Goal: Information Seeking & Learning: Compare options

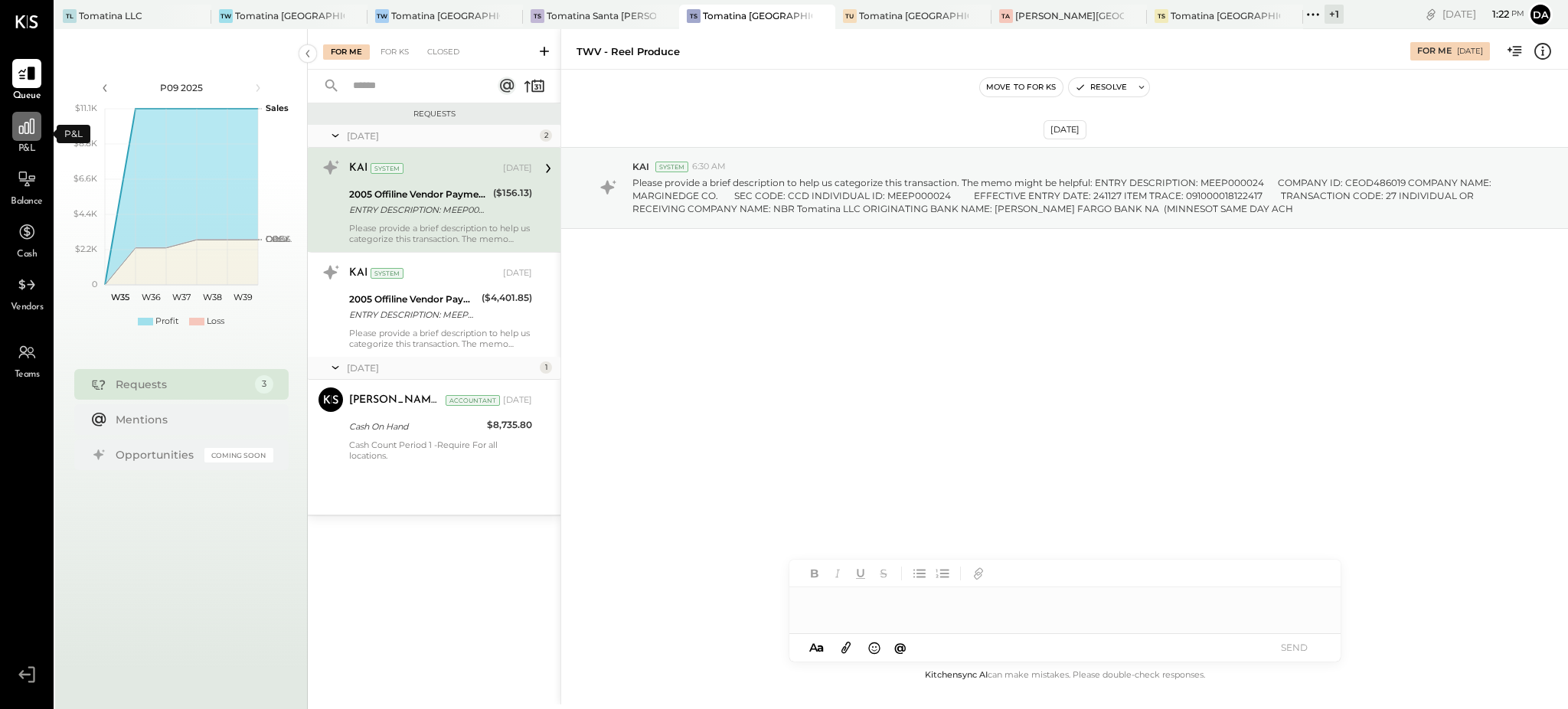
click at [24, 127] on icon at bounding box center [26, 126] width 20 height 20
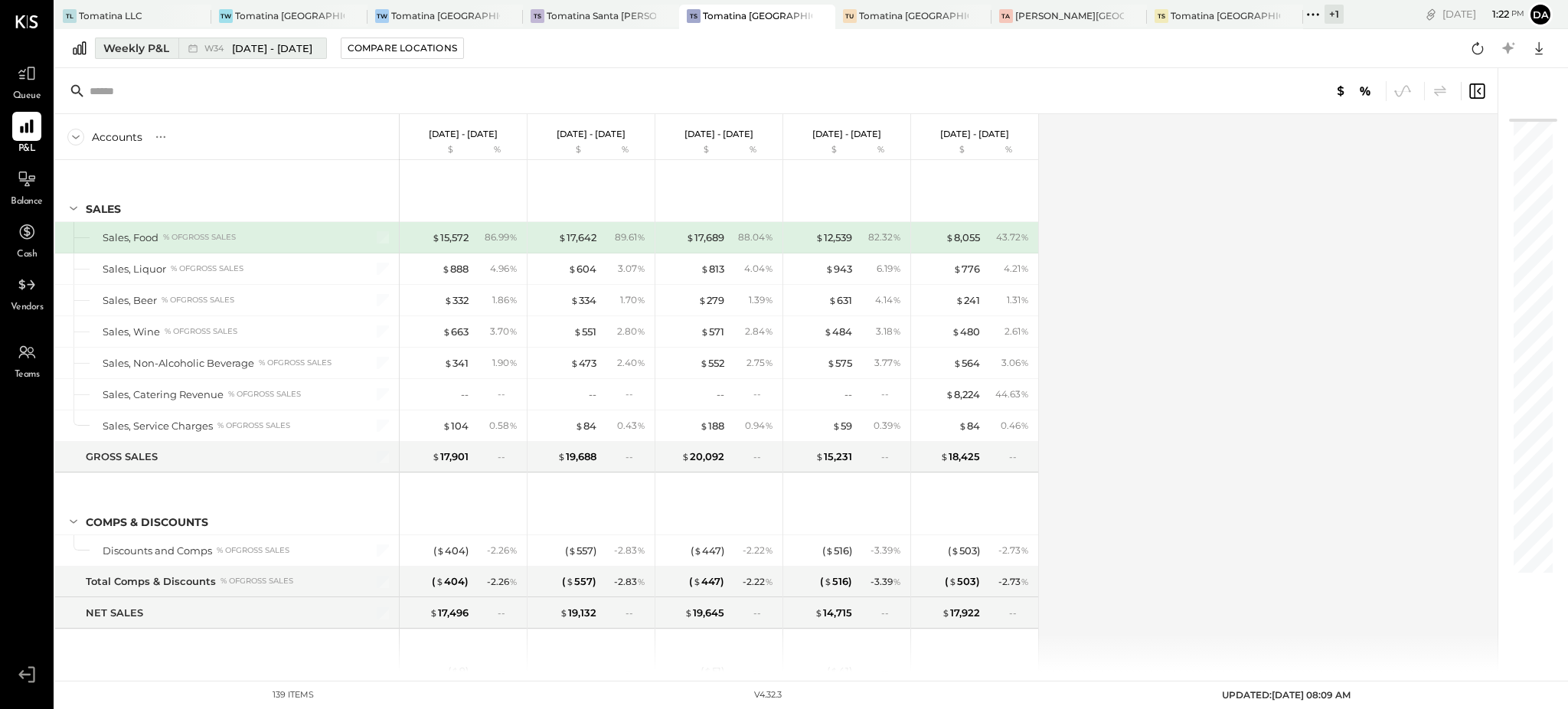
click at [120, 46] on div "Weekly P&L" at bounding box center [136, 49] width 66 height 16
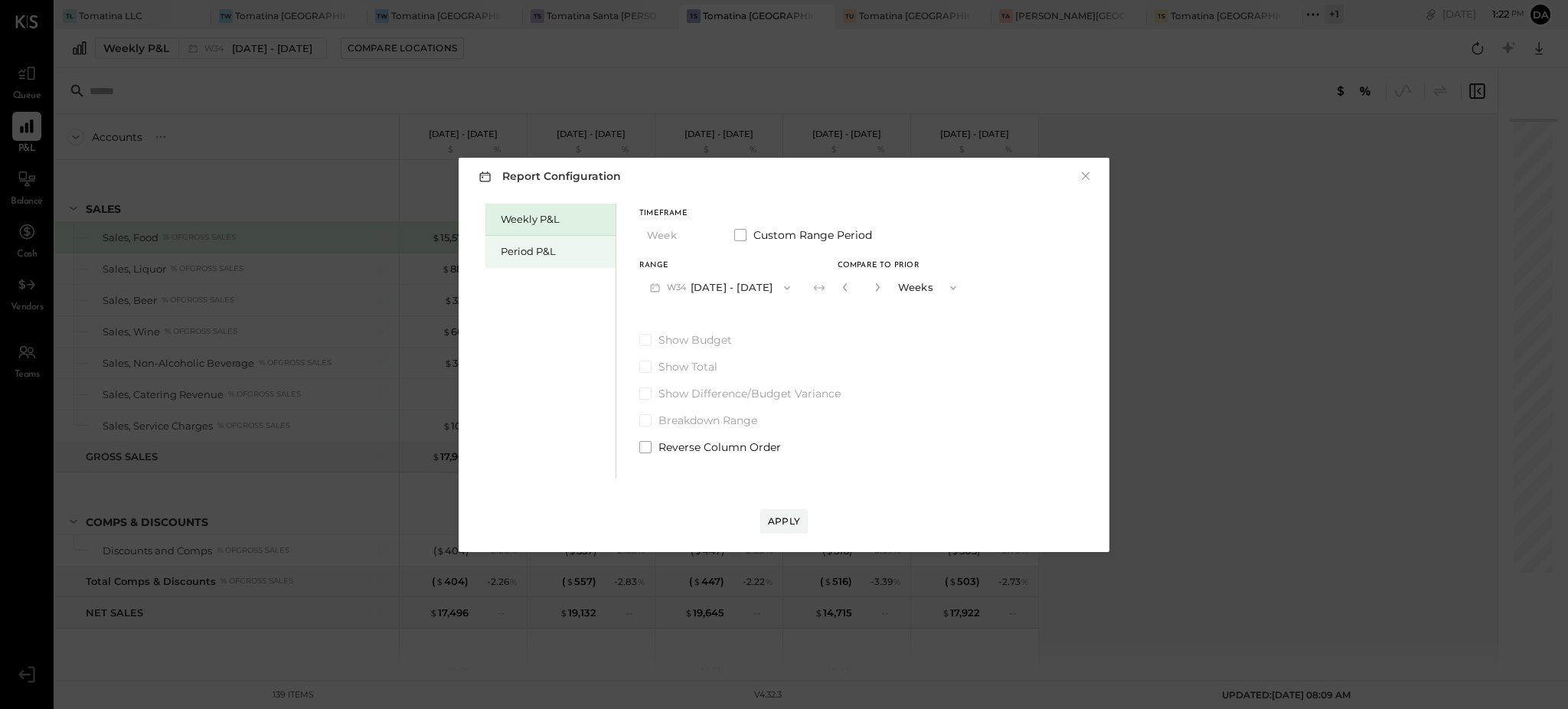
click at [512, 253] on div "Period P&L" at bounding box center [554, 252] width 108 height 15
click at [735, 291] on button "P09 [DATE] - [DATE]" at bounding box center [719, 287] width 160 height 29
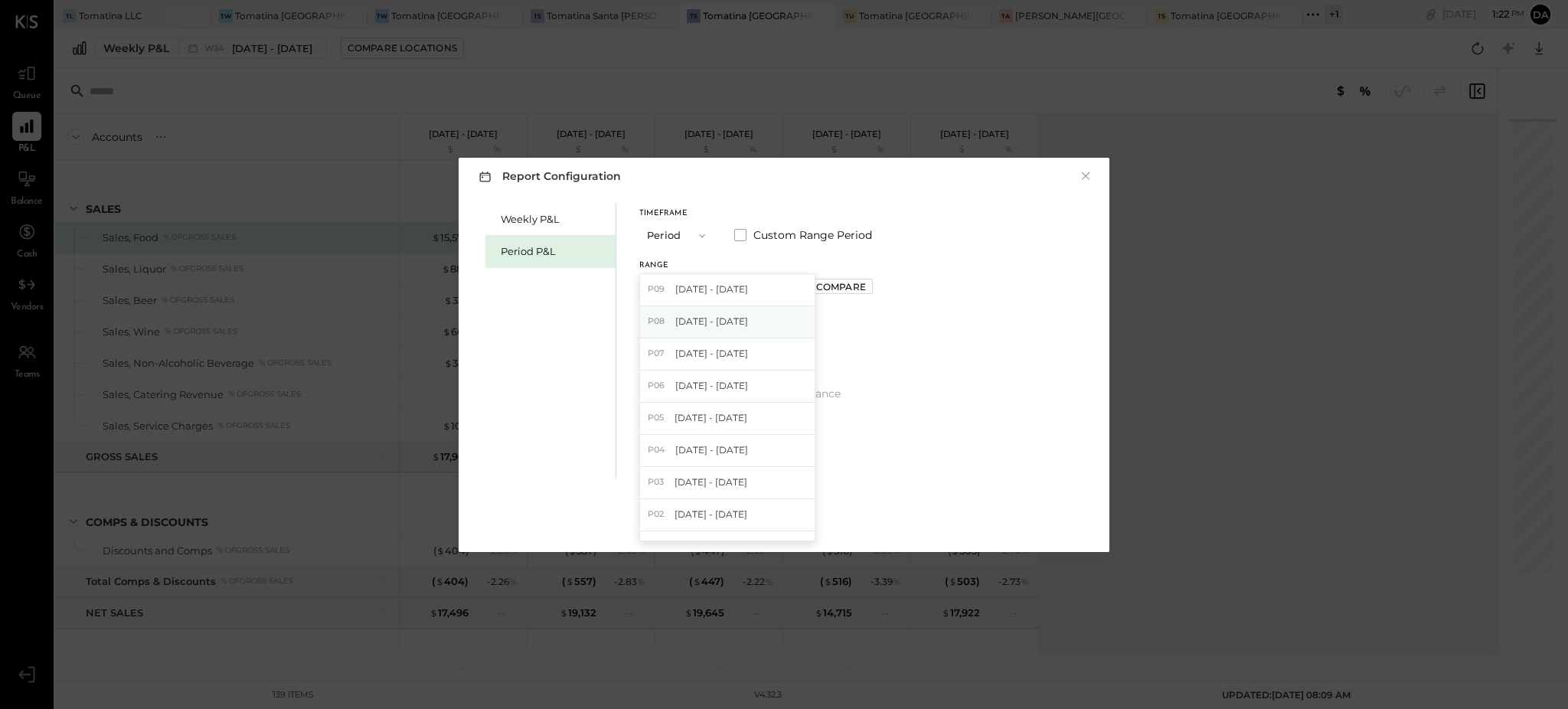
click at [715, 324] on span "[DATE] - [DATE]" at bounding box center [712, 321] width 73 height 13
click at [776, 527] on div "Apply" at bounding box center [783, 521] width 32 height 13
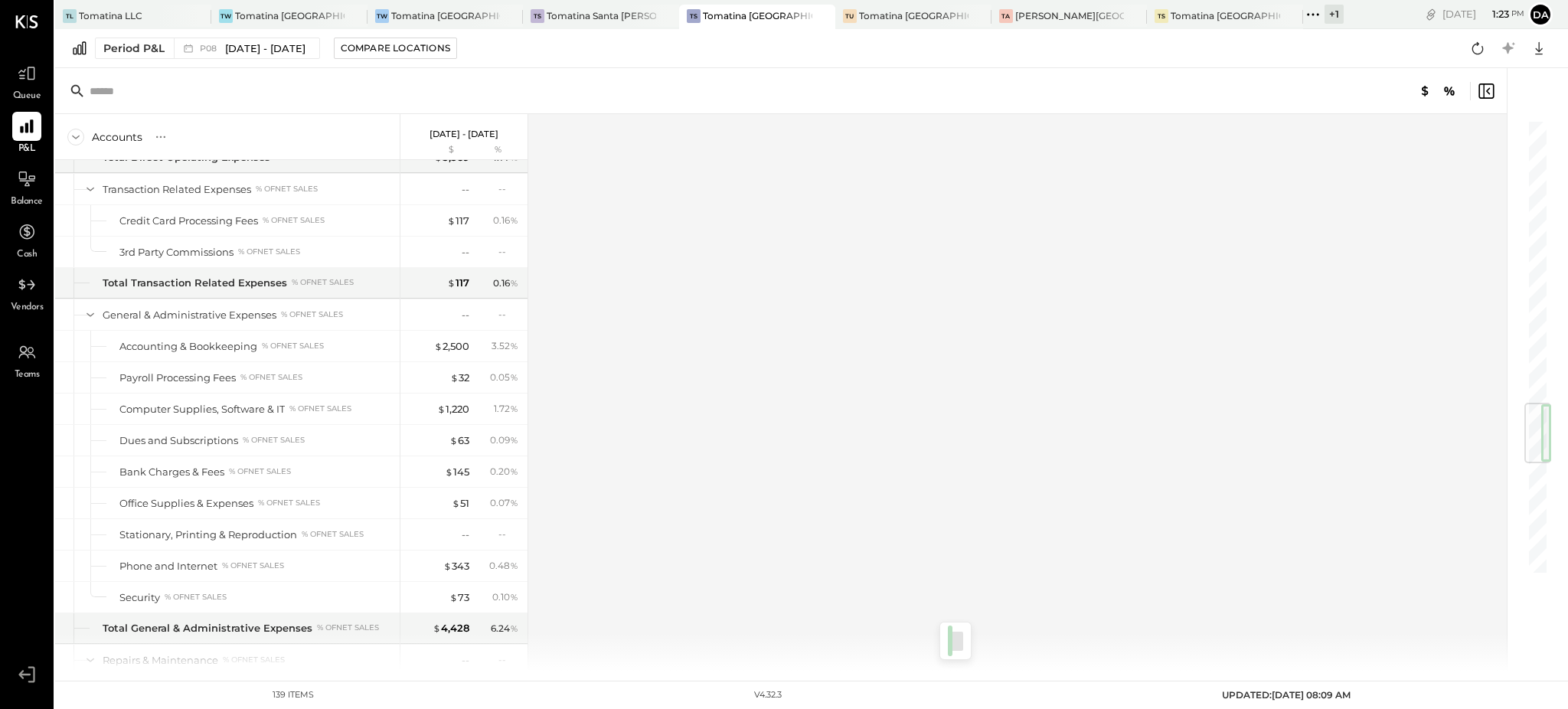
scroll to position [2476, 0]
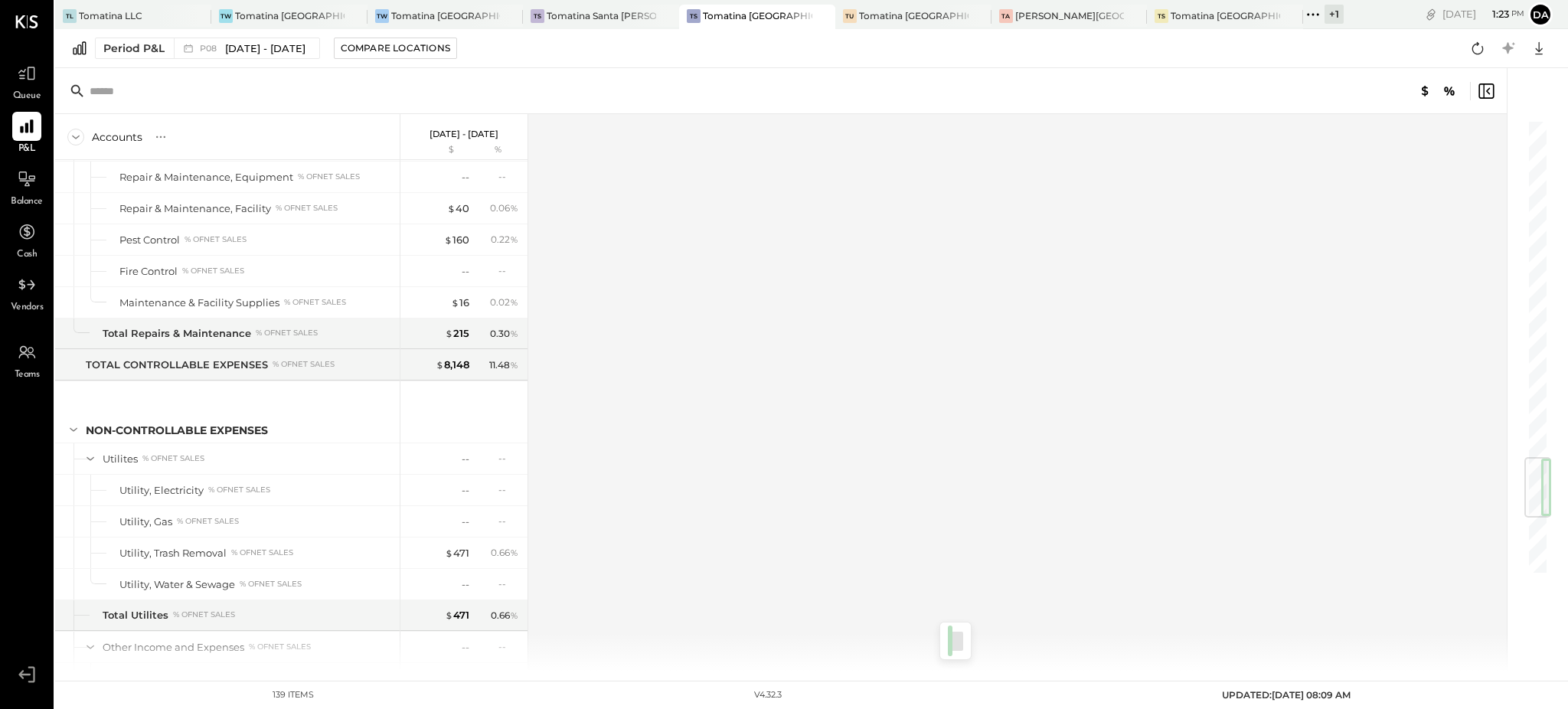
drag, startPoint x: 1537, startPoint y: 171, endPoint x: 1500, endPoint y: 470, distance: 301.3
click at [1512, 479] on div at bounding box center [1529, 371] width 46 height 604
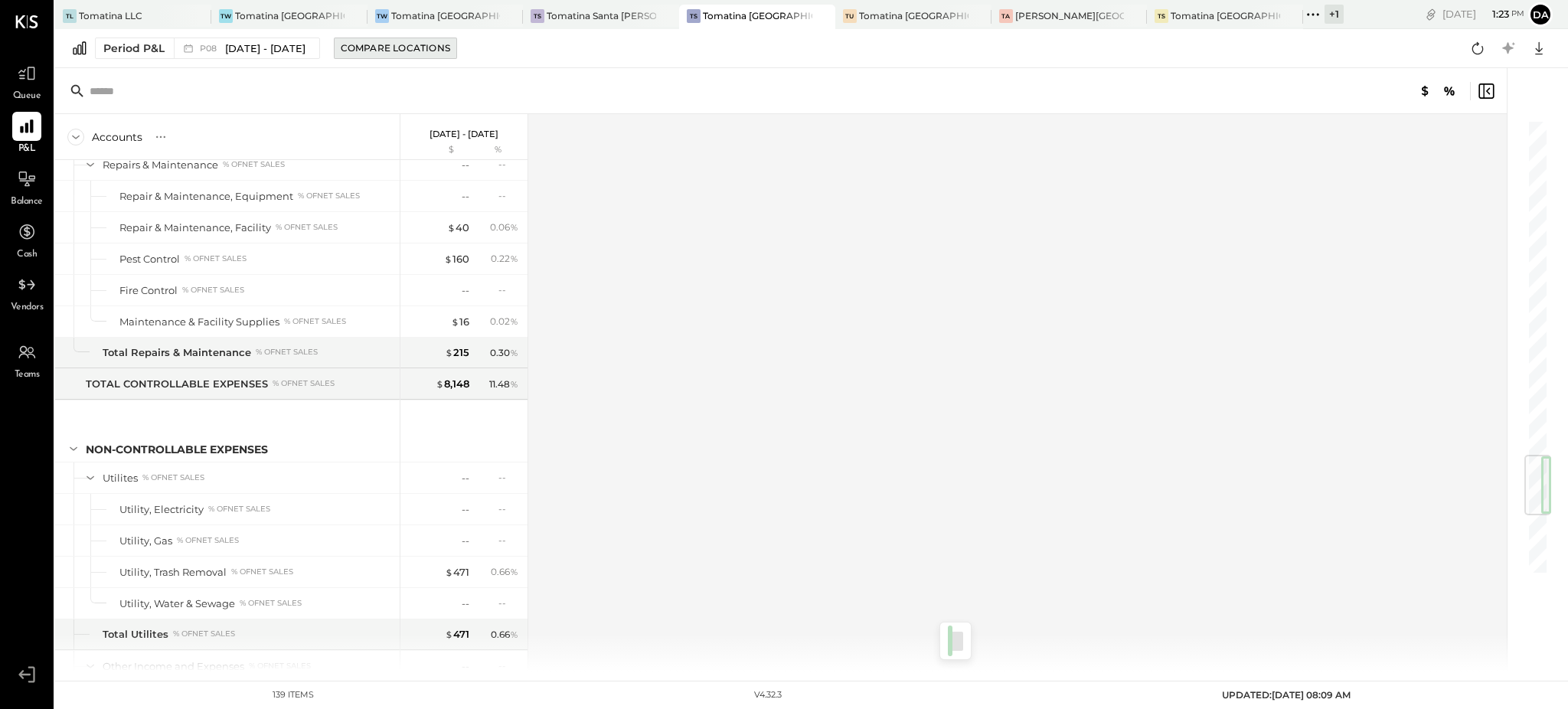
click at [420, 52] on div "Compare Locations" at bounding box center [395, 48] width 109 height 13
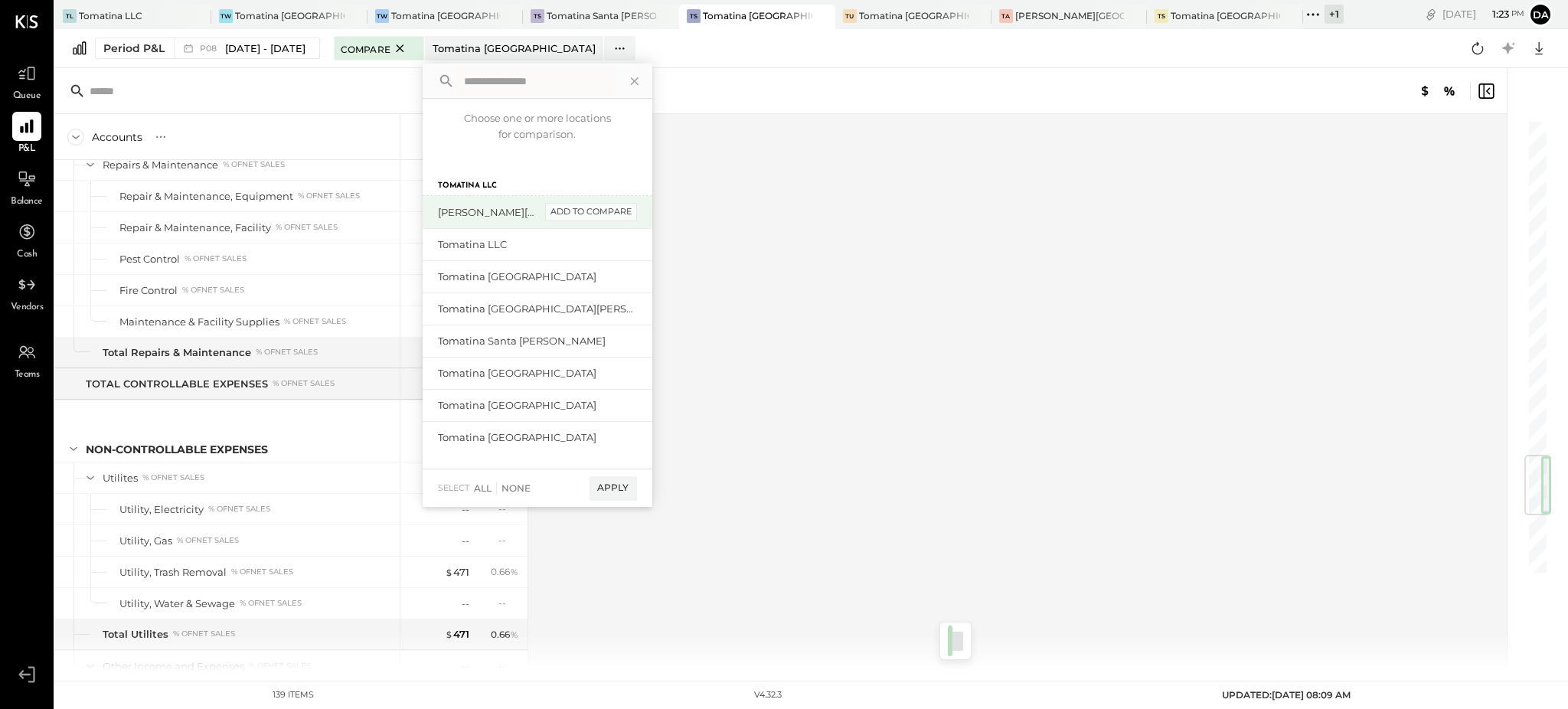
drag, startPoint x: 617, startPoint y: 218, endPoint x: 612, endPoint y: 229, distance: 12.1
click at [617, 217] on div "add to compare" at bounding box center [591, 212] width 92 height 18
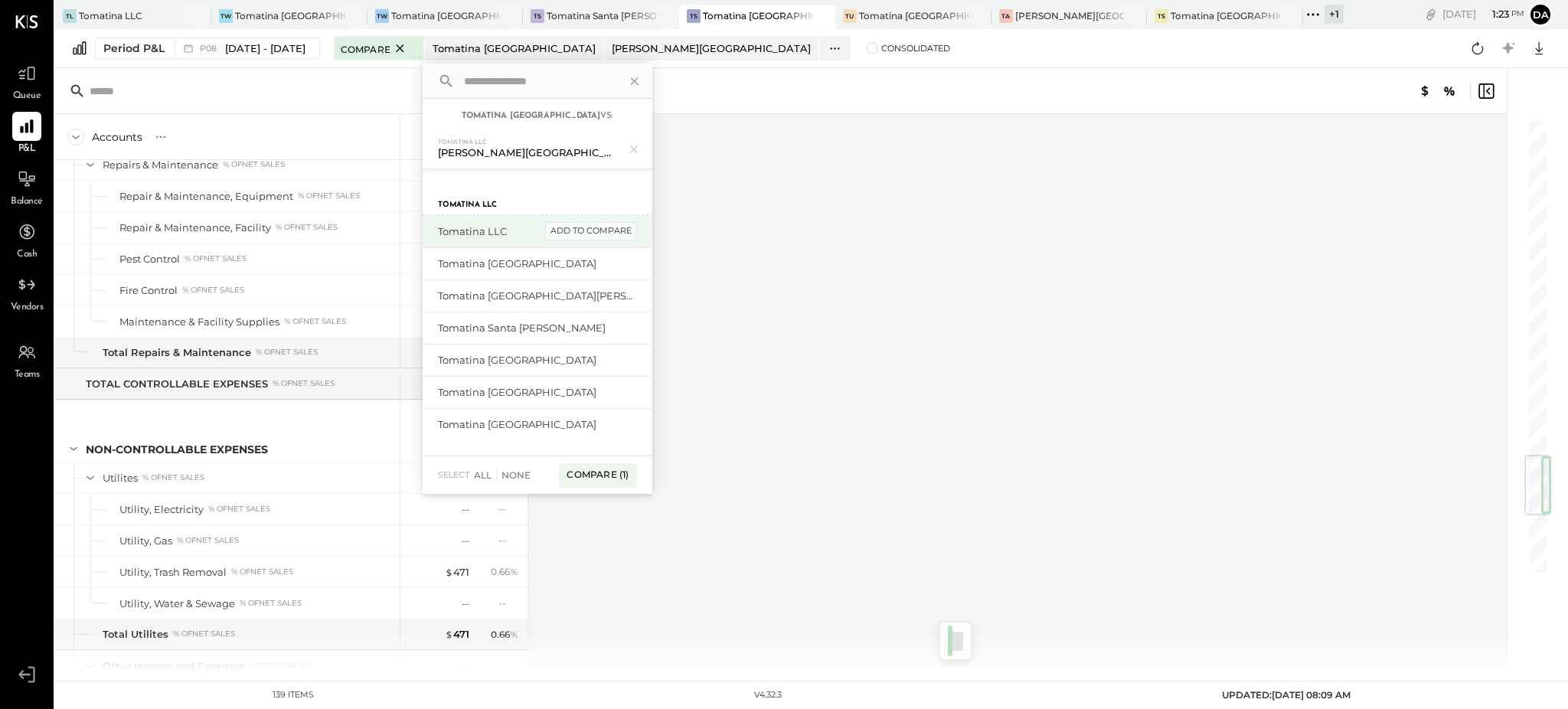
click at [610, 237] on div "add to compare" at bounding box center [591, 231] width 92 height 18
click at [644, 189] on icon at bounding box center [633, 187] width 20 height 20
click at [644, 147] on icon at bounding box center [633, 149] width 20 height 20
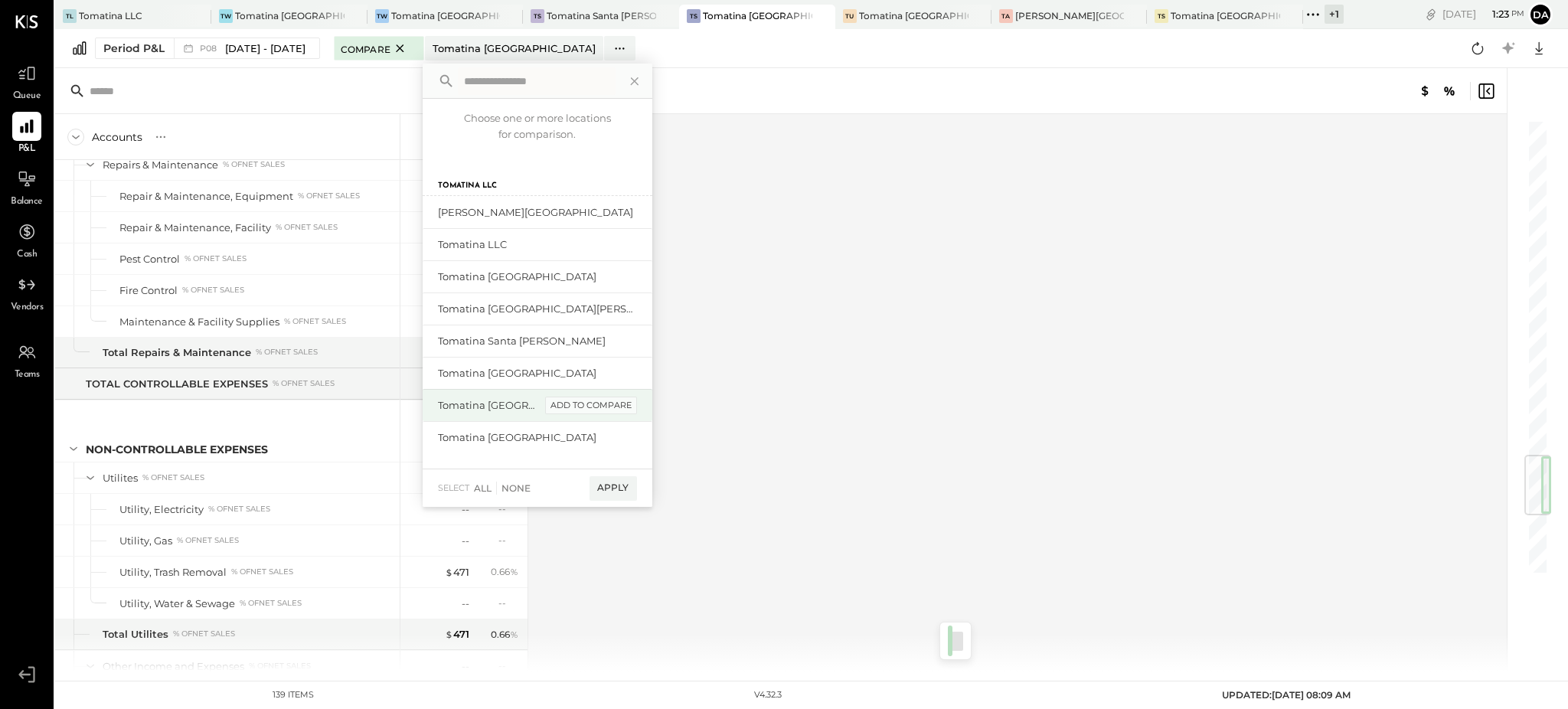
click at [606, 406] on div "add to compare" at bounding box center [591, 405] width 92 height 18
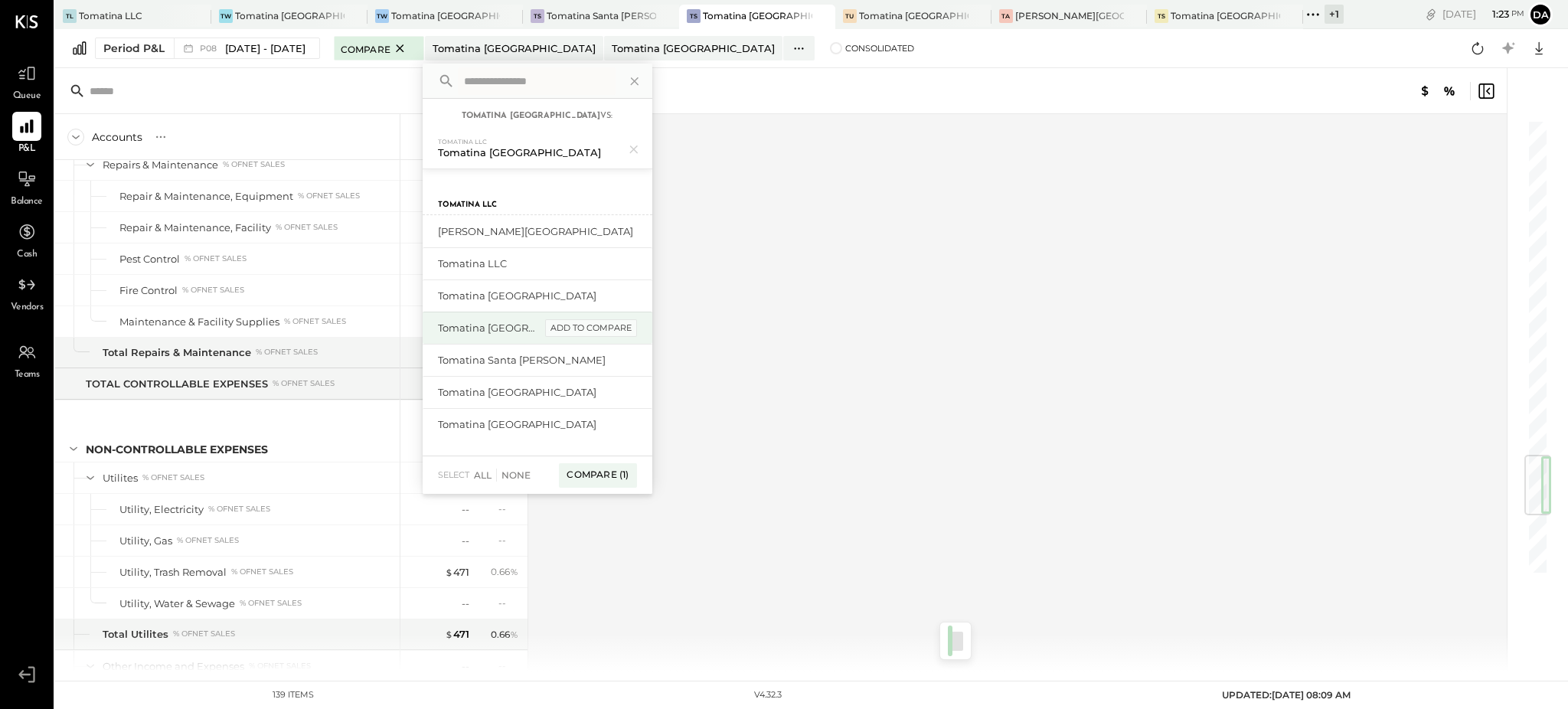
click at [601, 325] on div "add to compare" at bounding box center [591, 328] width 92 height 18
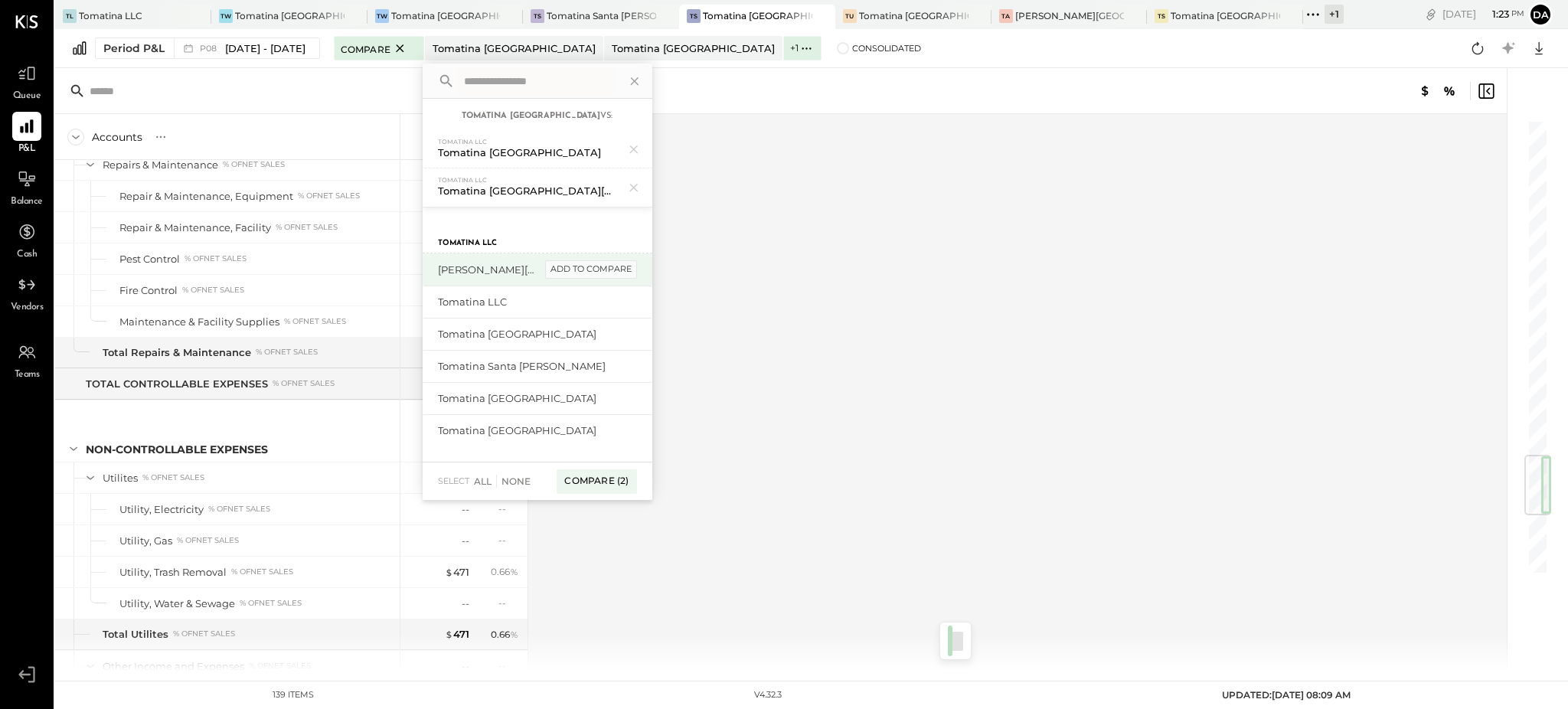
click at [593, 278] on div "add to compare" at bounding box center [591, 269] width 92 height 18
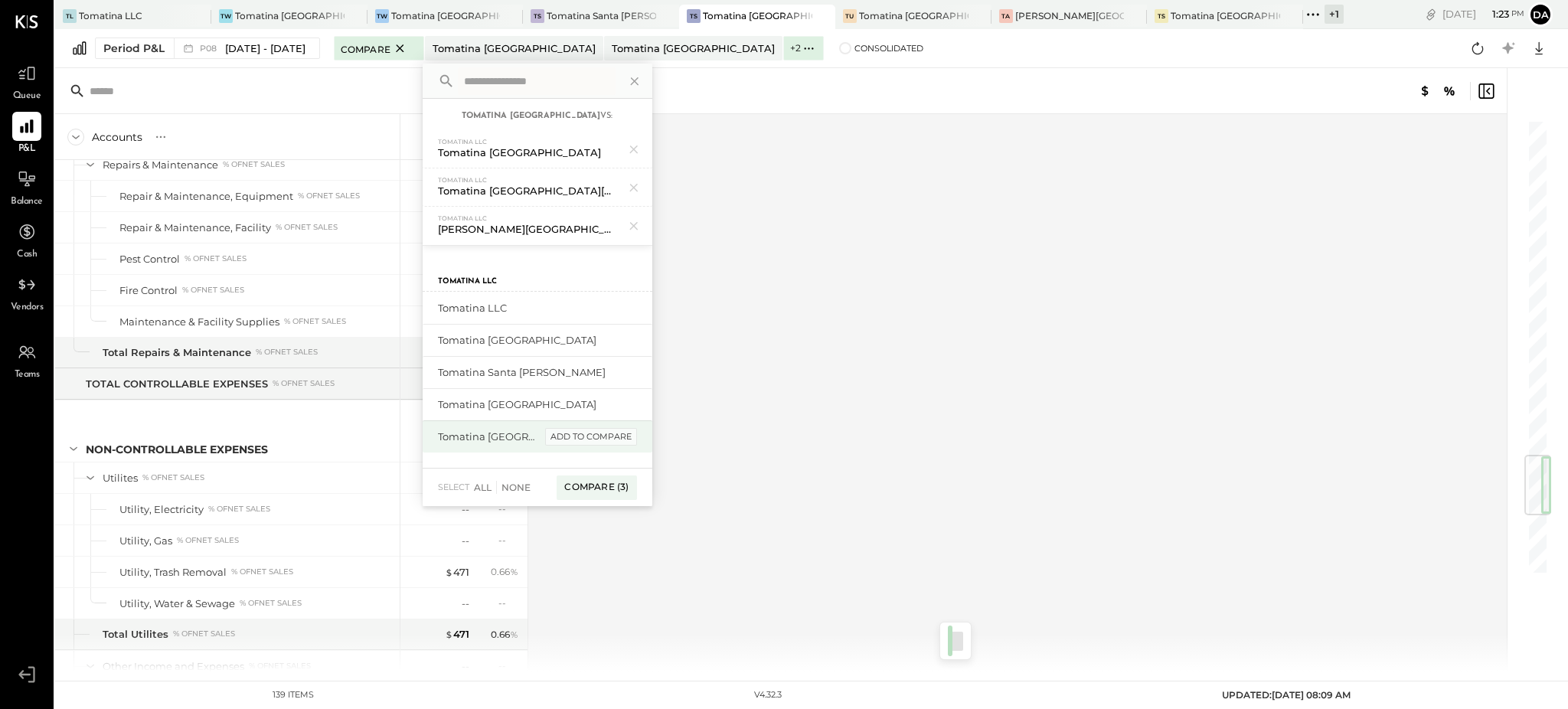
click at [585, 434] on div "add to compare" at bounding box center [591, 437] width 92 height 18
click at [584, 441] on div "add to compare" at bounding box center [591, 443] width 92 height 18
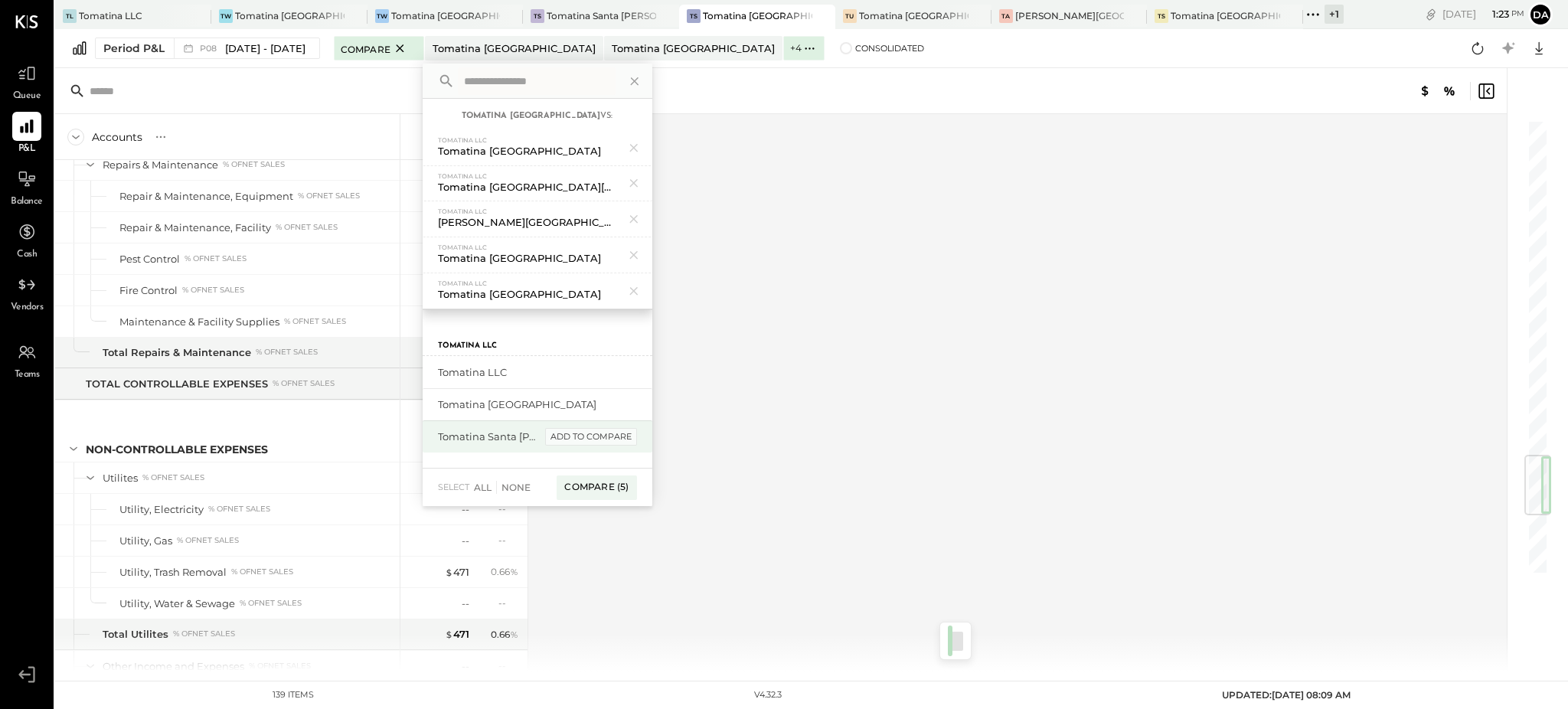
click at [585, 428] on div "add to compare" at bounding box center [591, 437] width 92 height 18
click at [592, 404] on div "add to compare" at bounding box center [591, 404] width 92 height 18
click at [617, 371] on div "add to compare" at bounding box center [591, 371] width 92 height 18
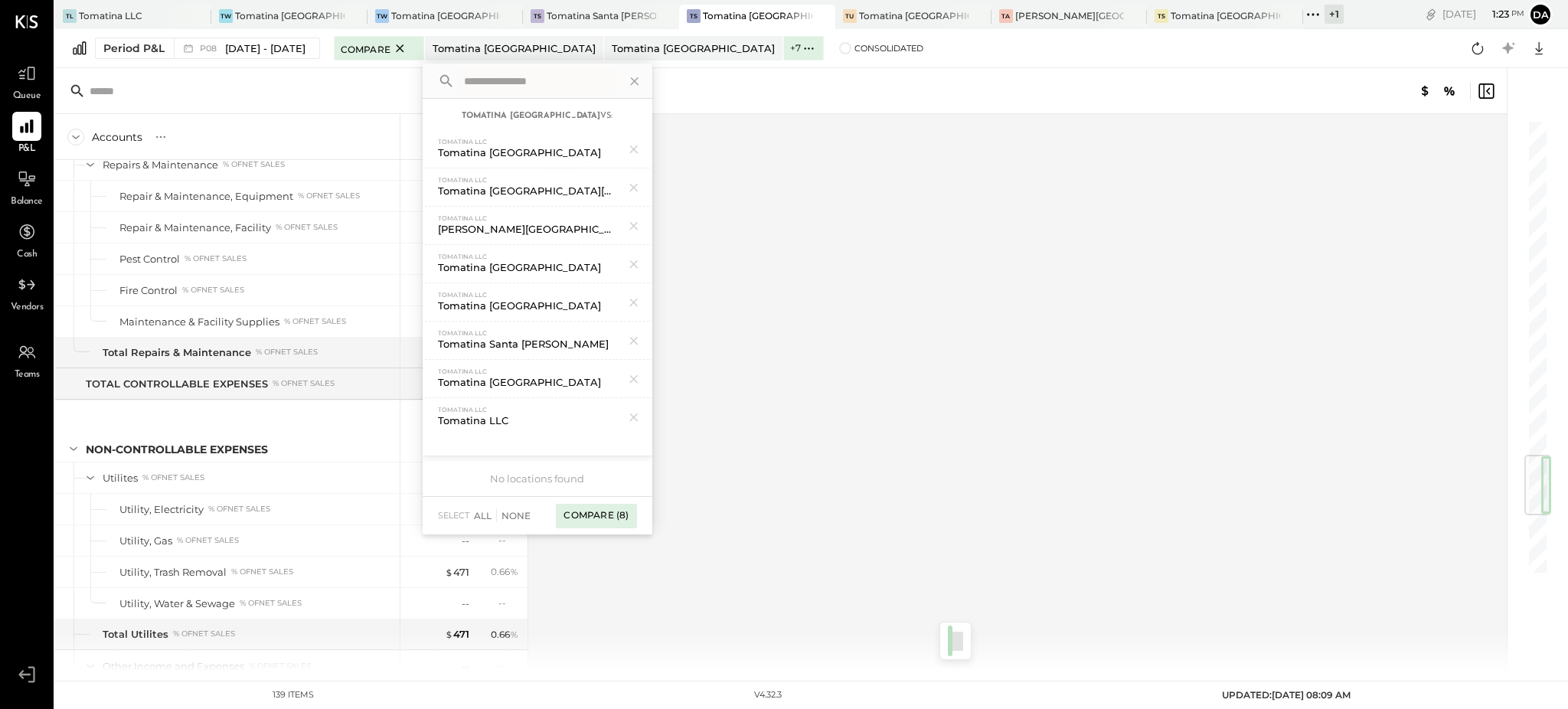
click at [604, 515] on div "Compare (8)" at bounding box center [596, 516] width 81 height 24
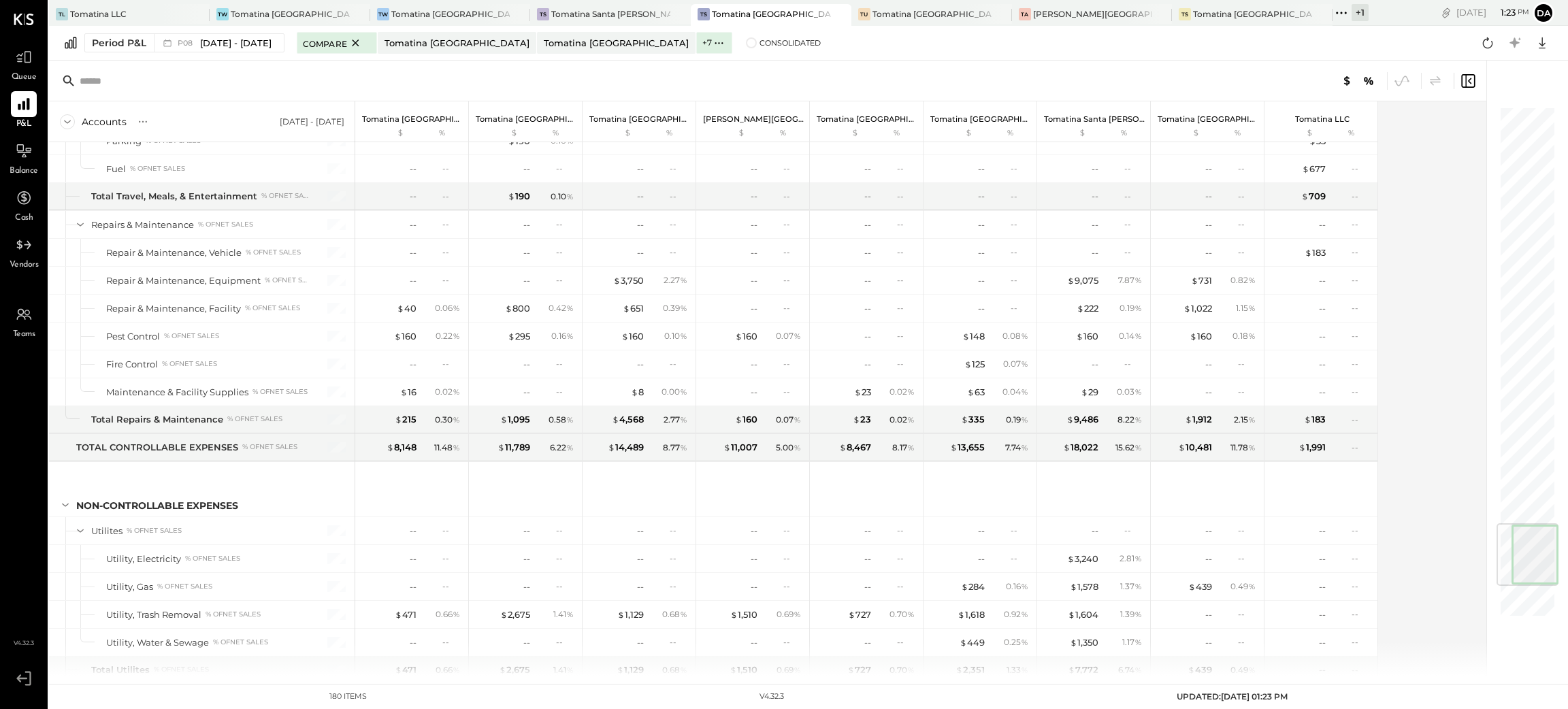
scroll to position [3808, 0]
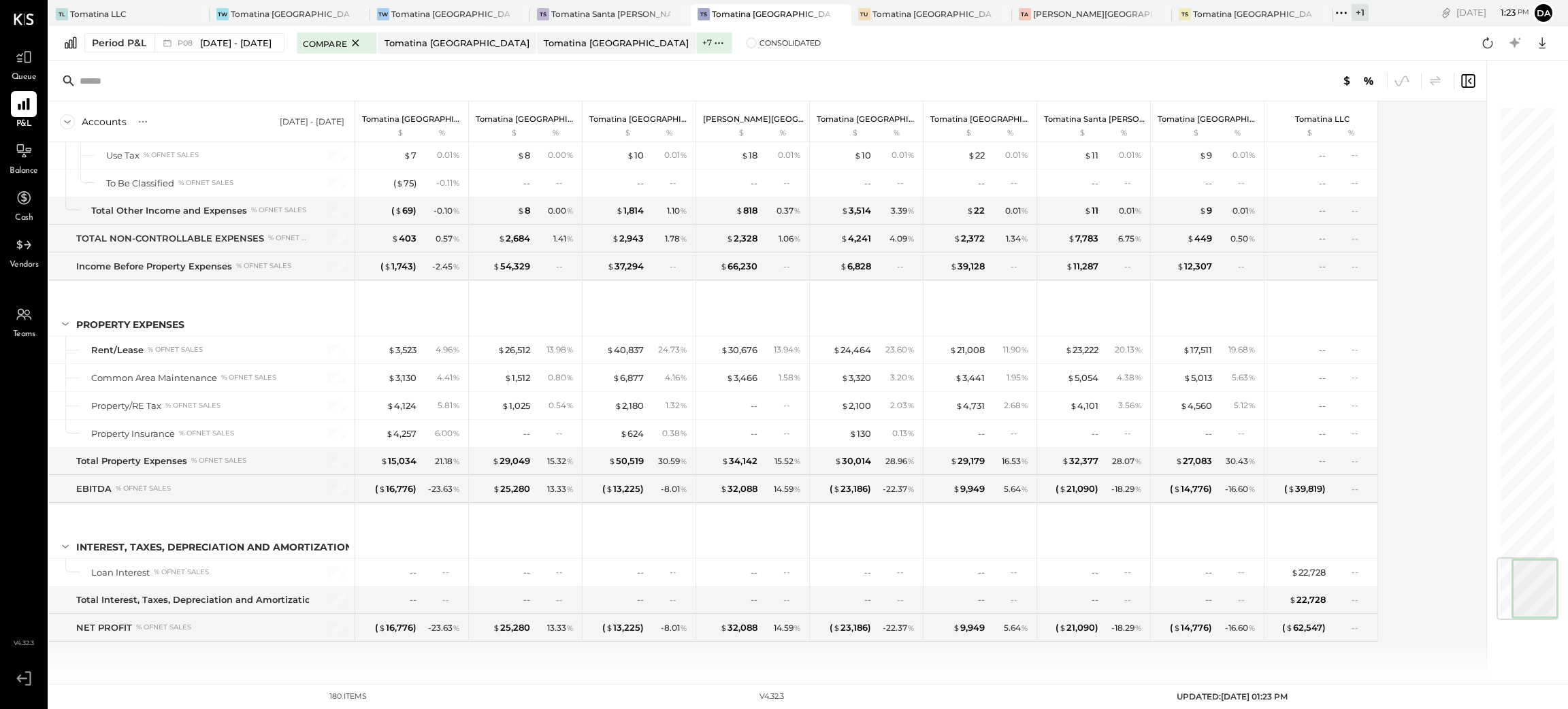
drag, startPoint x: 1512, startPoint y: 218, endPoint x: 1507, endPoint y: 664, distance: 446.0
click at [1393, 630] on div at bounding box center [1520, 368] width 68 height 615
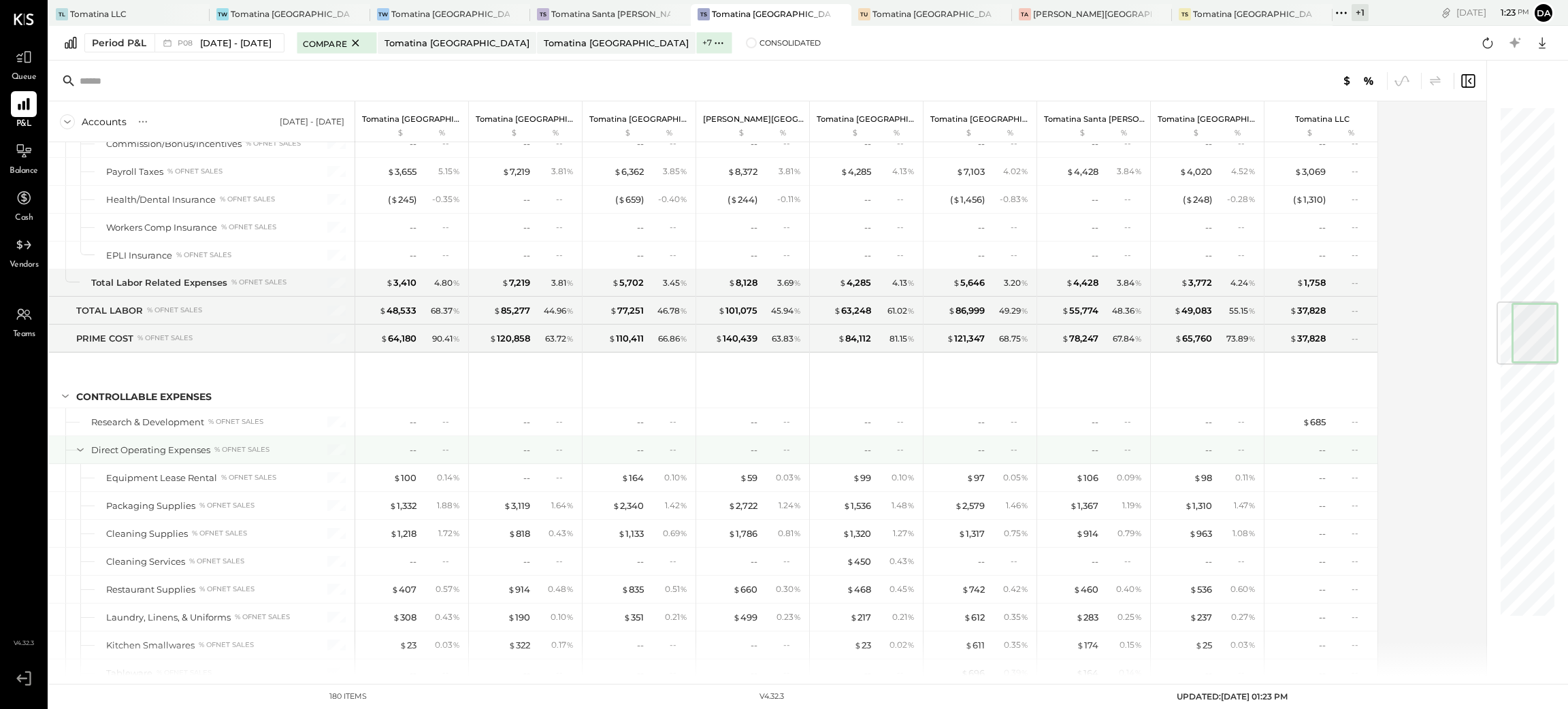
scroll to position [1564, 0]
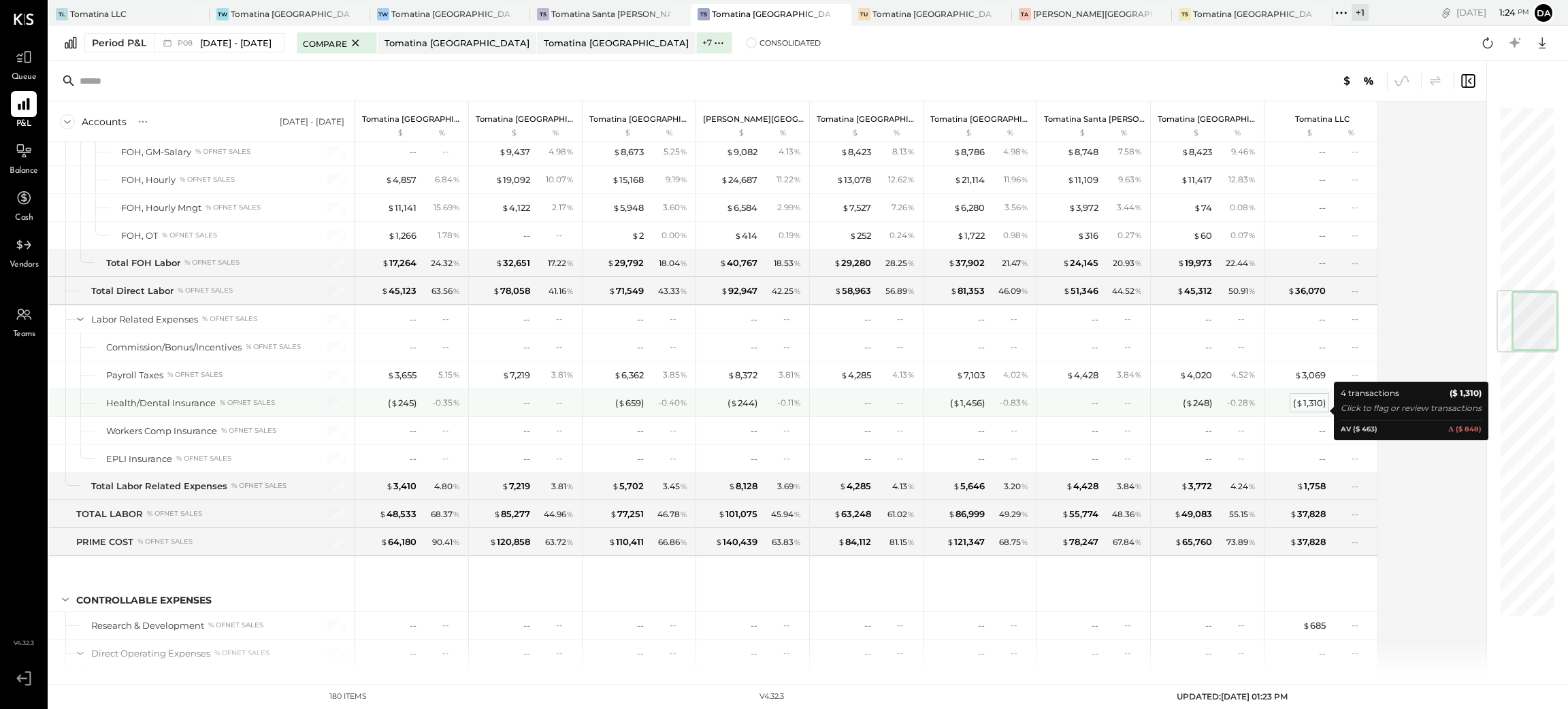
click at [1315, 409] on div "( $ 1,310 )" at bounding box center [1309, 403] width 32 height 13
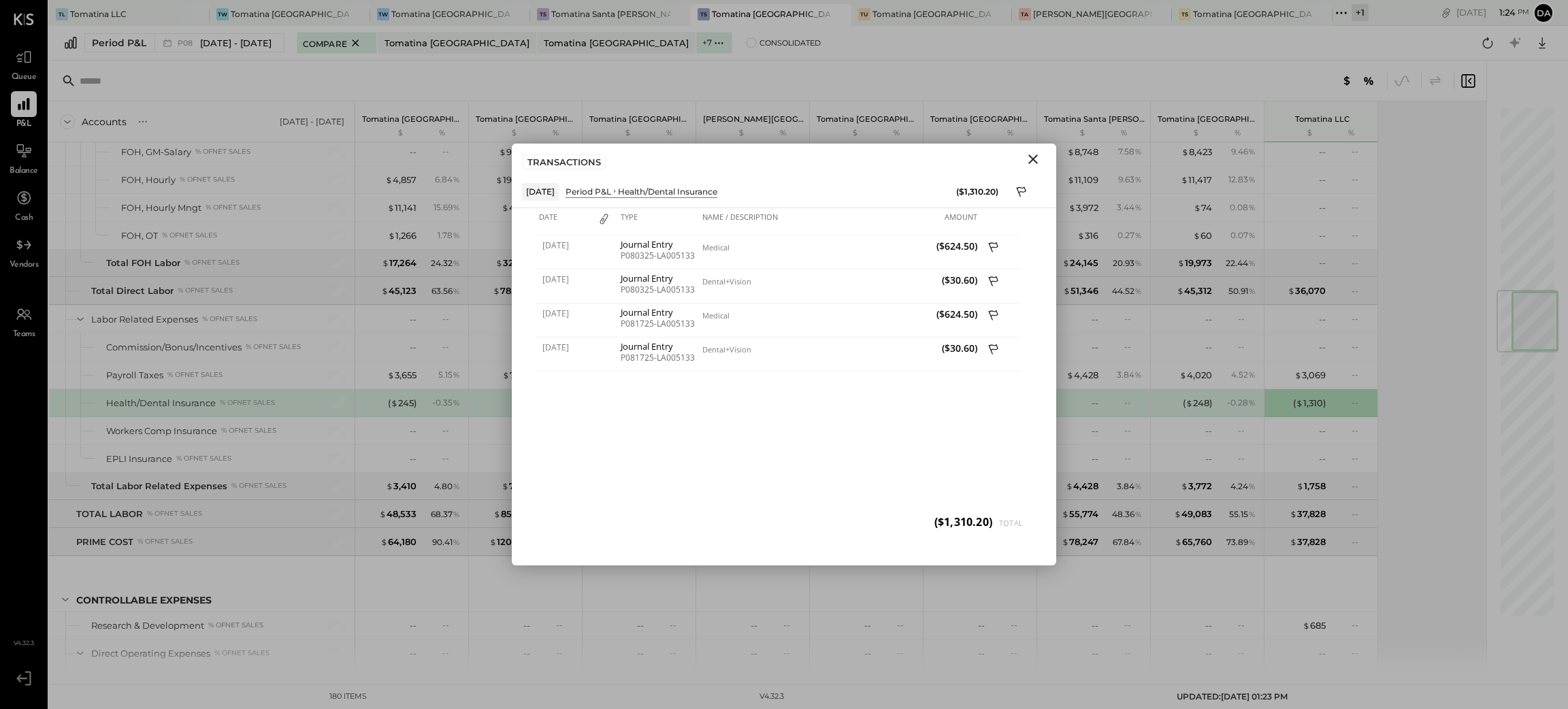
click at [1032, 165] on icon "Close" at bounding box center [1032, 159] width 16 height 16
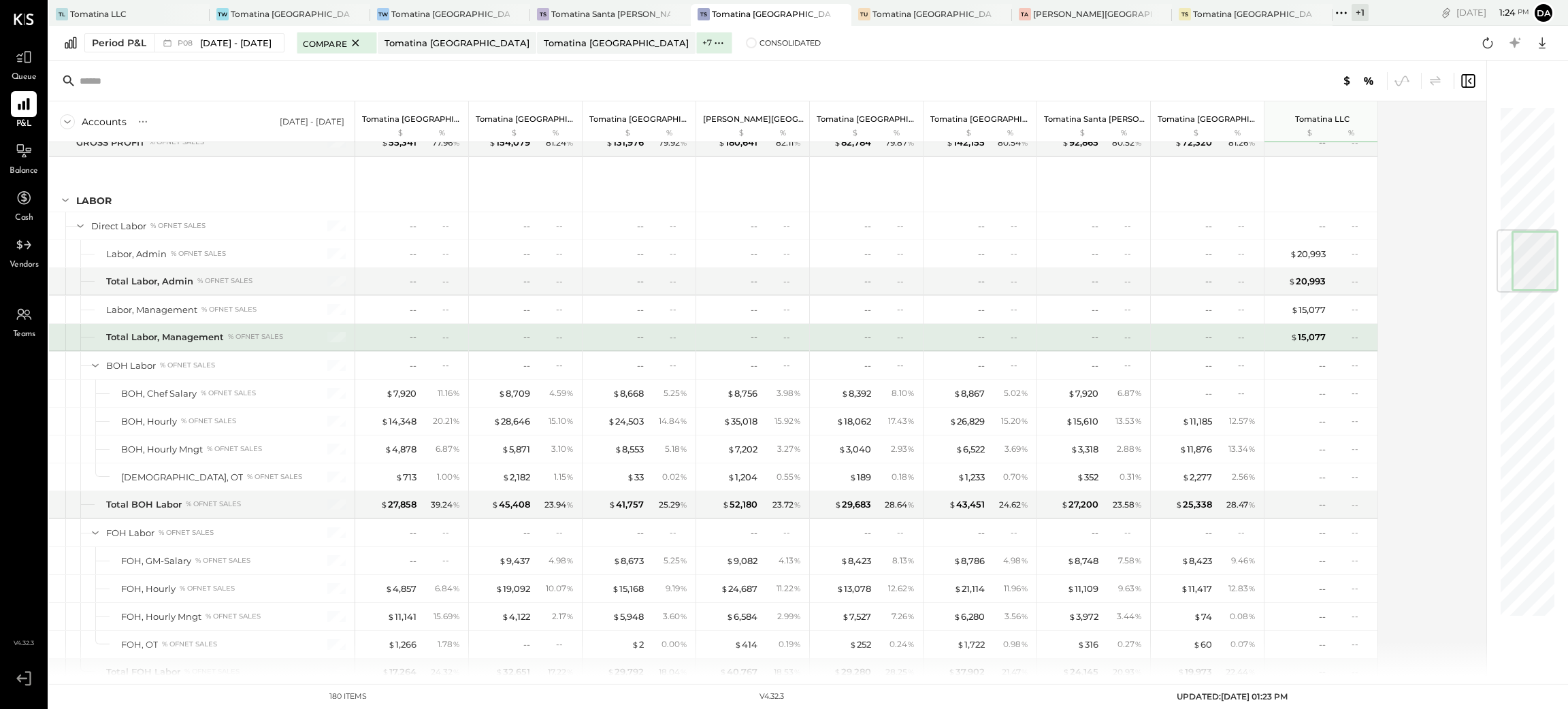
scroll to position [1053, 0]
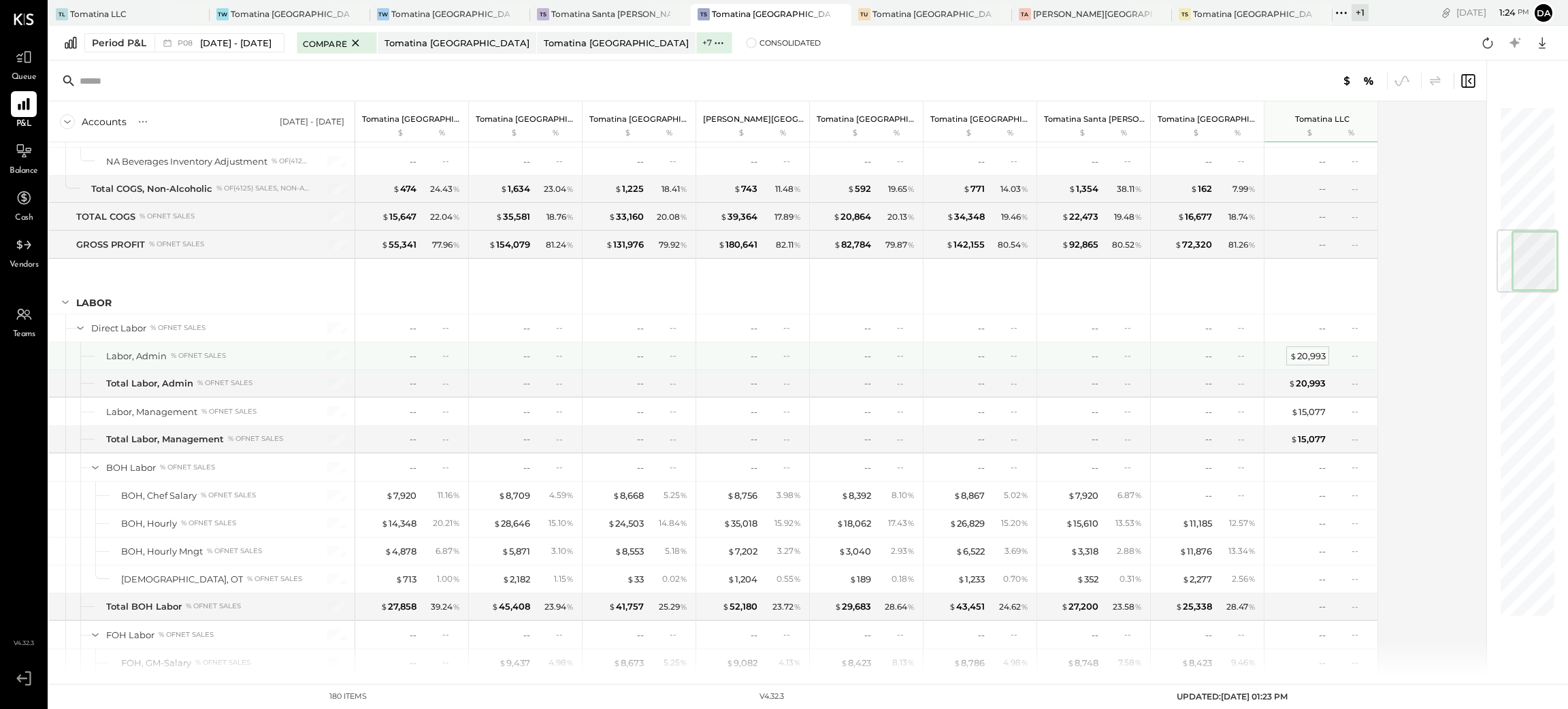
click at [1310, 357] on div "$ 20,993" at bounding box center [1307, 356] width 36 height 13
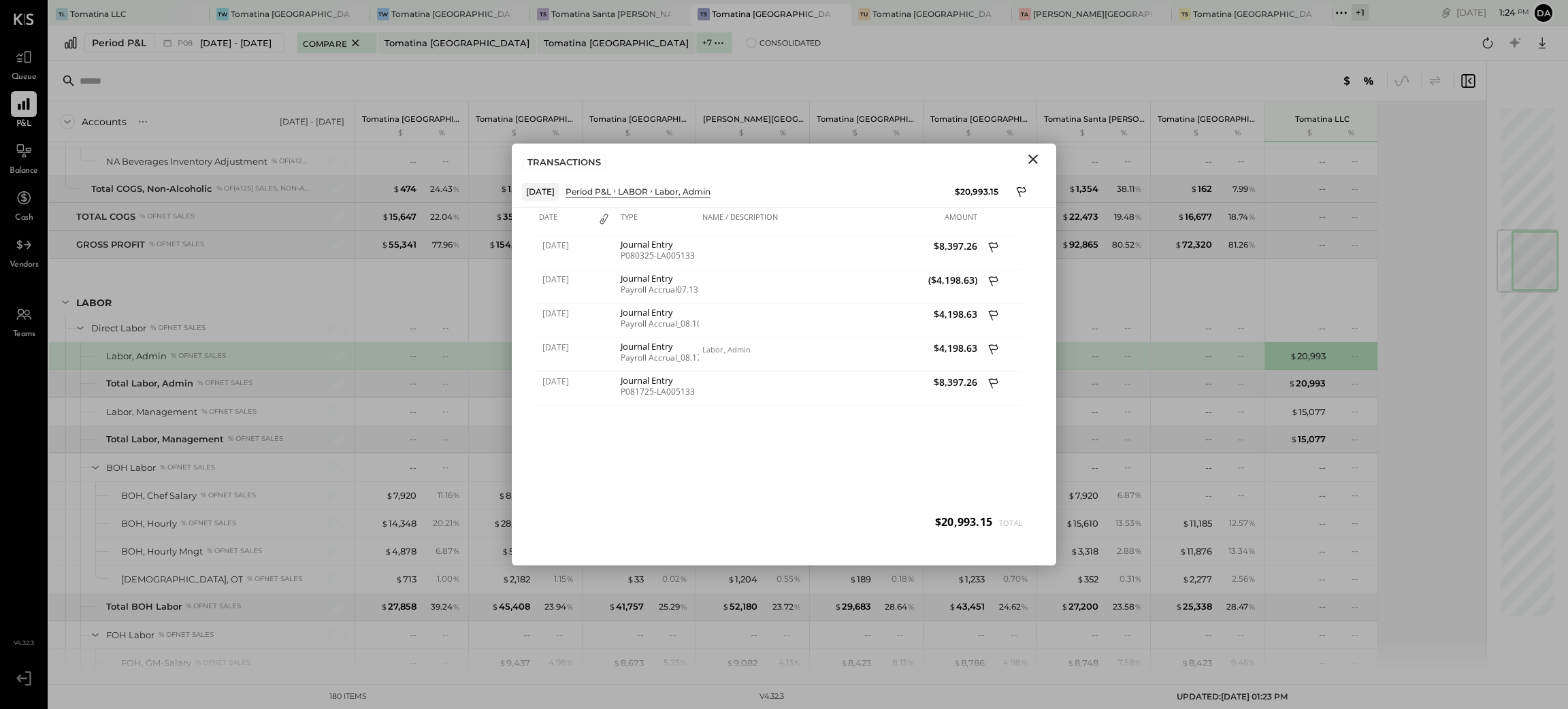
click at [1034, 161] on icon "Close" at bounding box center [1032, 159] width 16 height 16
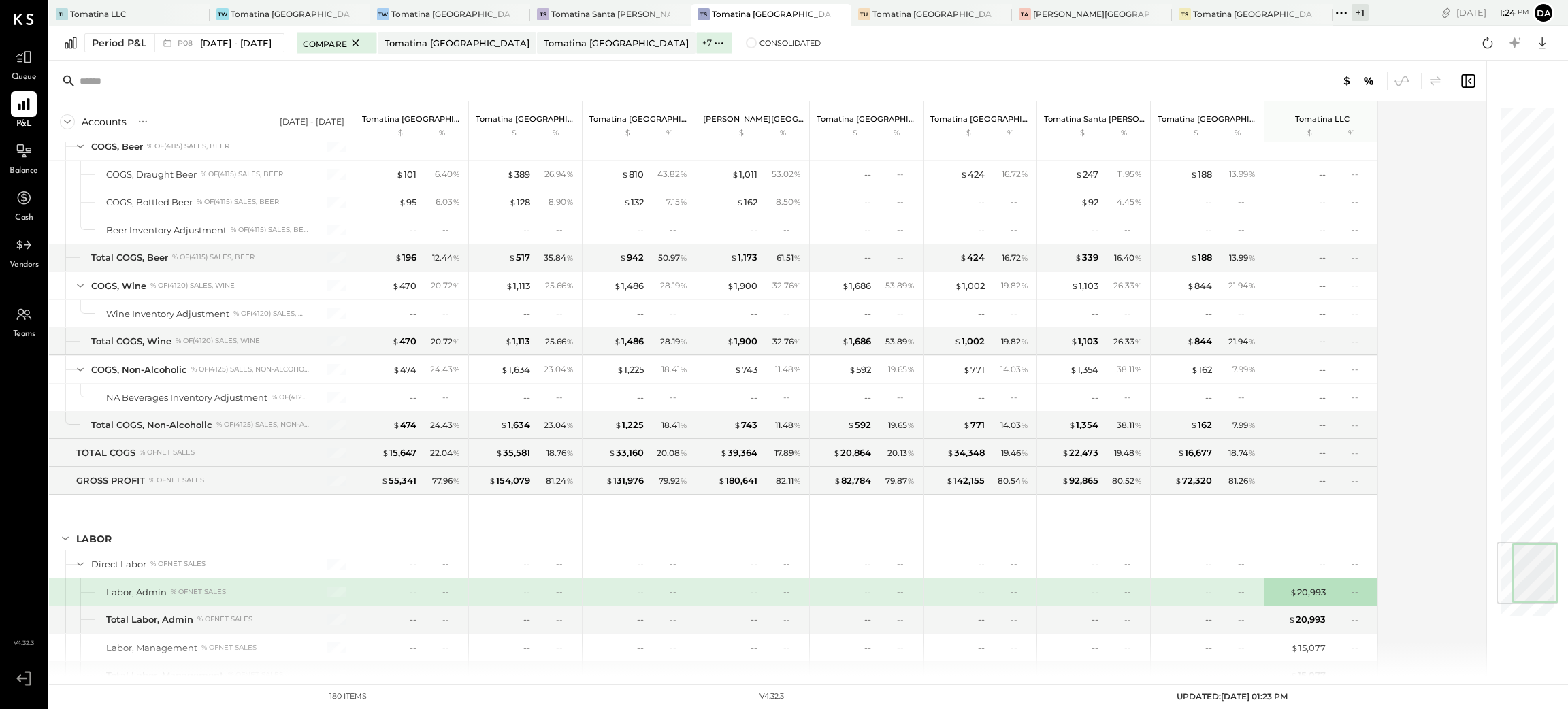
scroll to position [3808, 0]
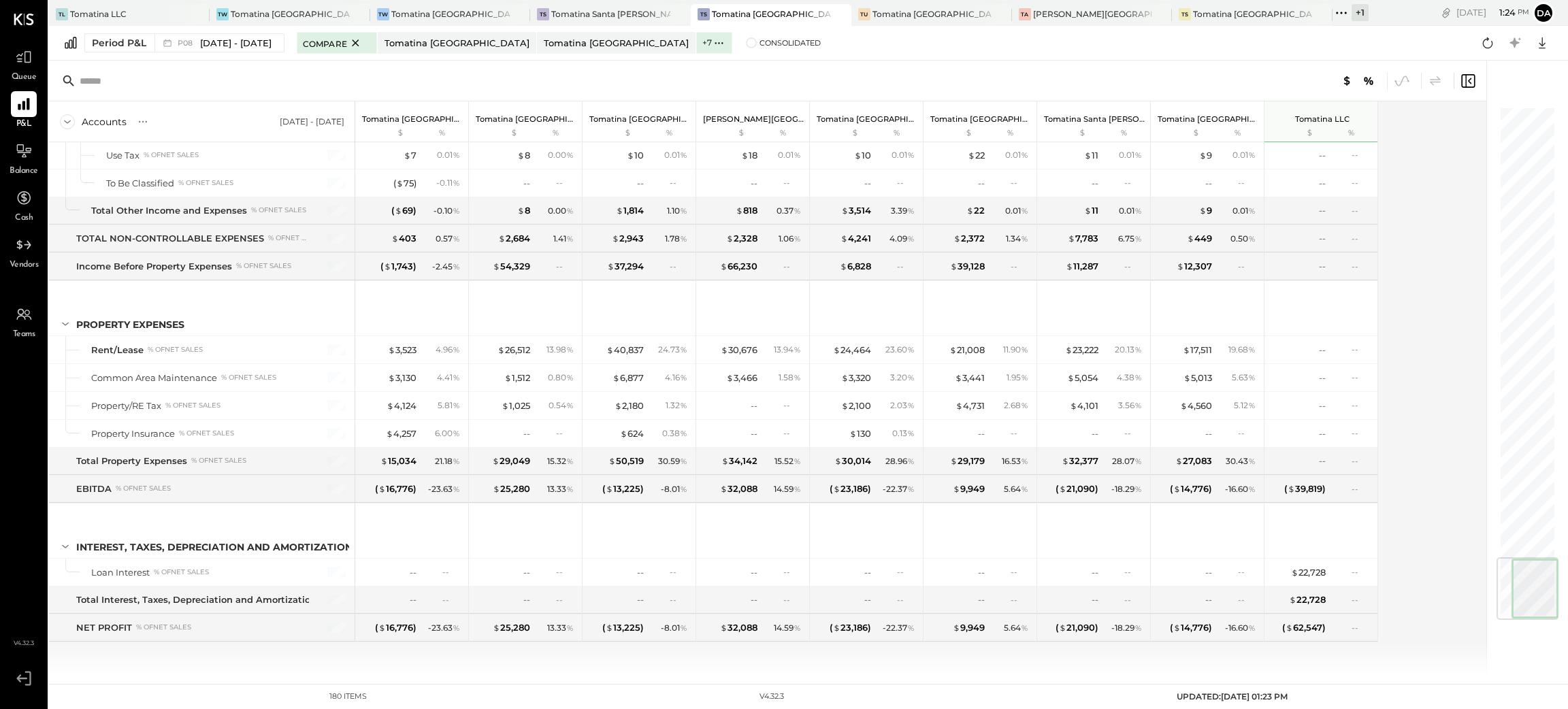
drag, startPoint x: 1529, startPoint y: 230, endPoint x: 1566, endPoint y: 638, distance: 409.7
click at [1393, 630] on div "Accounts S % GL [DATE] - [DATE] Tomatina [GEOGRAPHIC_DATA] $ % Tomatina [GEOGRA…" at bounding box center [809, 368] width 1519 height 615
click at [1393, 43] on icon at bounding box center [1542, 42] width 18 height 18
click at [1393, 116] on div "Excel" at bounding box center [1499, 122] width 109 height 29
drag, startPoint x: 1526, startPoint y: 531, endPoint x: 1504, endPoint y: 647, distance: 118.1
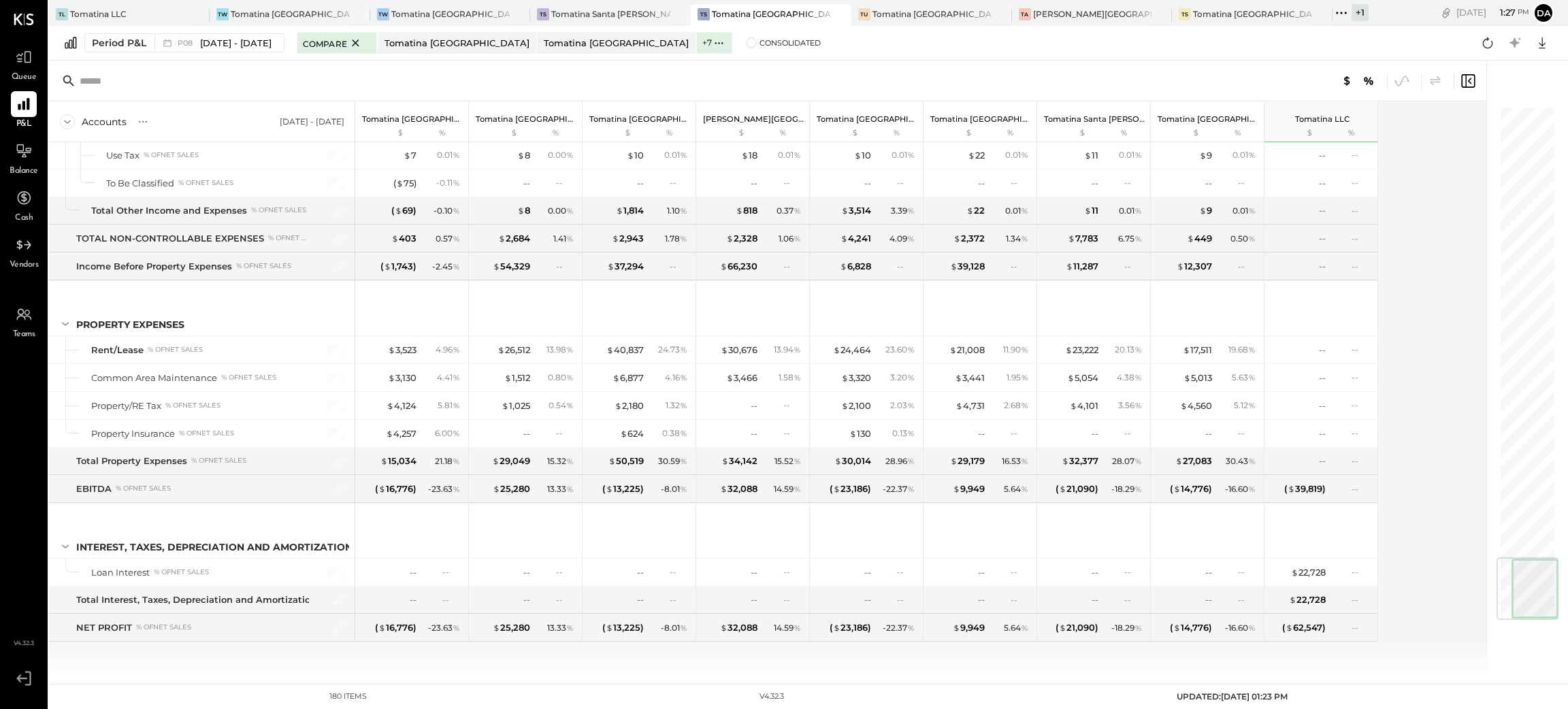
click at [1393, 623] on div at bounding box center [1520, 368] width 68 height 615
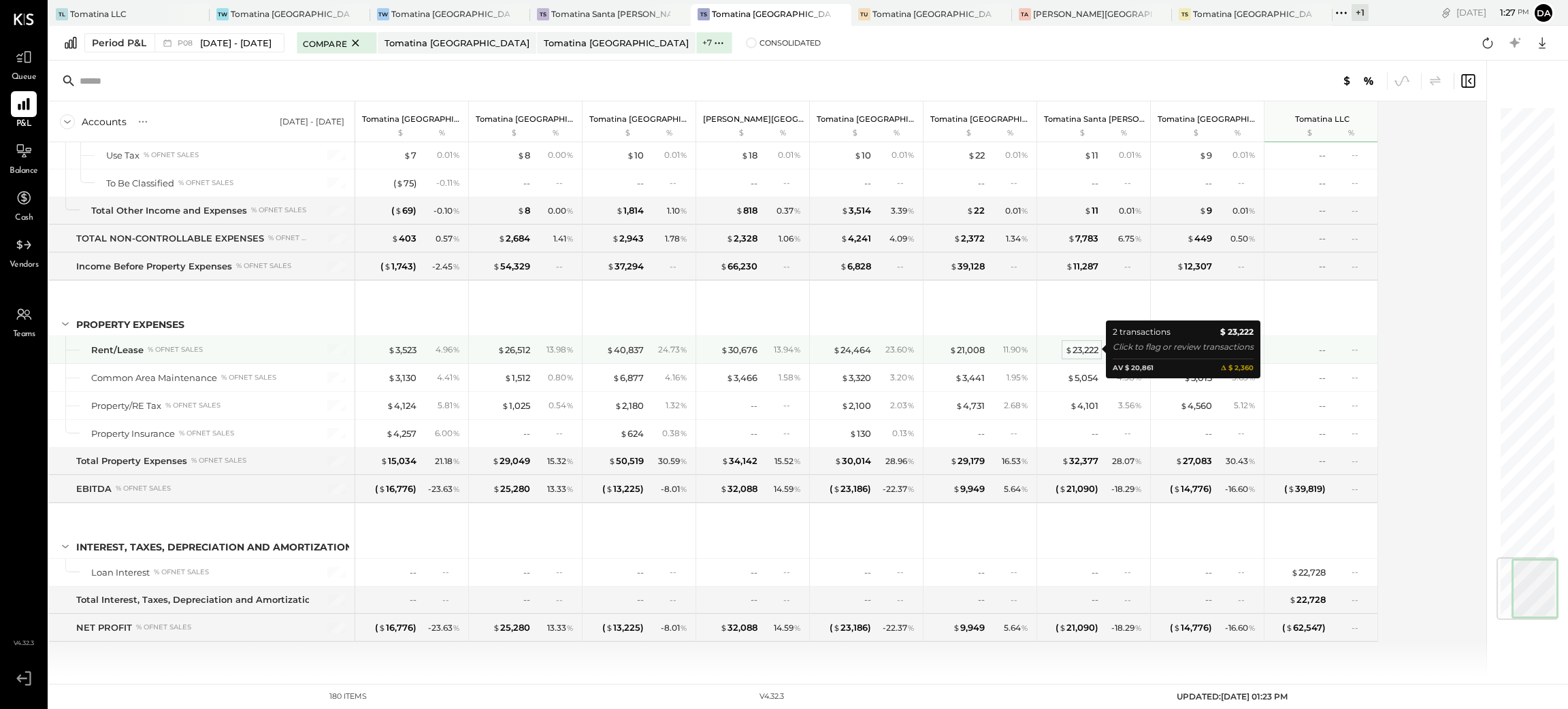
click at [1087, 351] on div "$ 23,222" at bounding box center [1082, 350] width 33 height 13
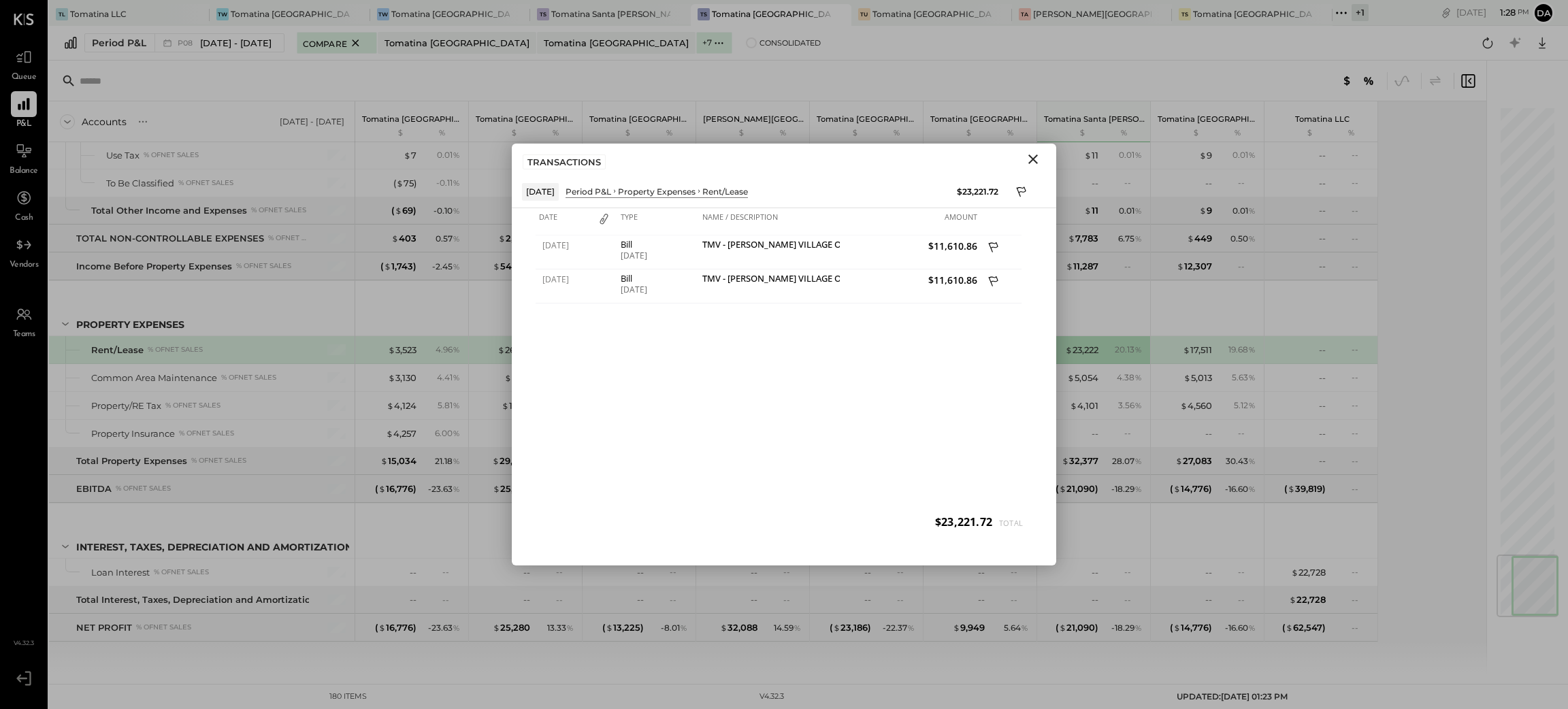
click at [1031, 163] on icon "Close" at bounding box center [1032, 159] width 16 height 16
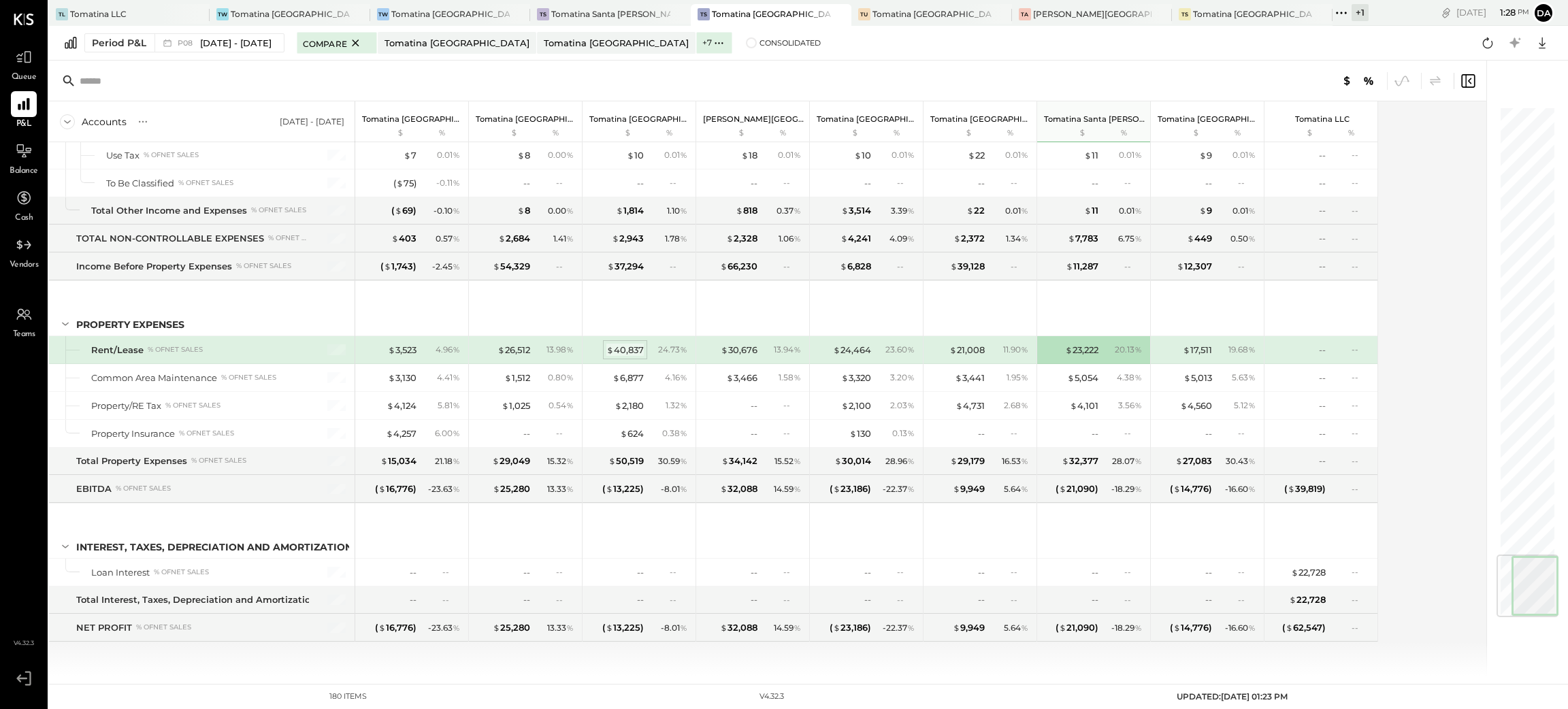
click at [631, 354] on div "$ 40,837" at bounding box center [625, 350] width 38 height 13
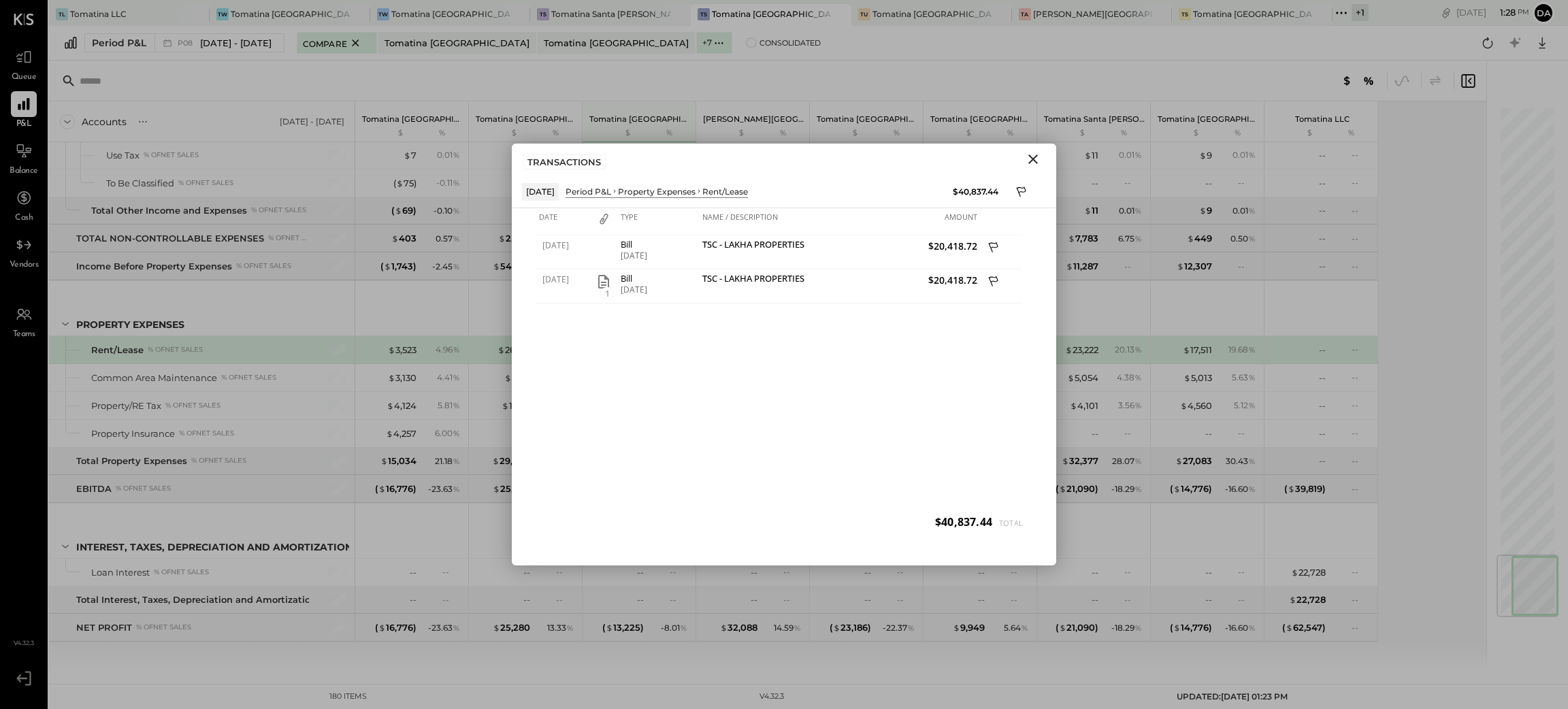
click at [1030, 165] on icon "Close" at bounding box center [1032, 159] width 16 height 16
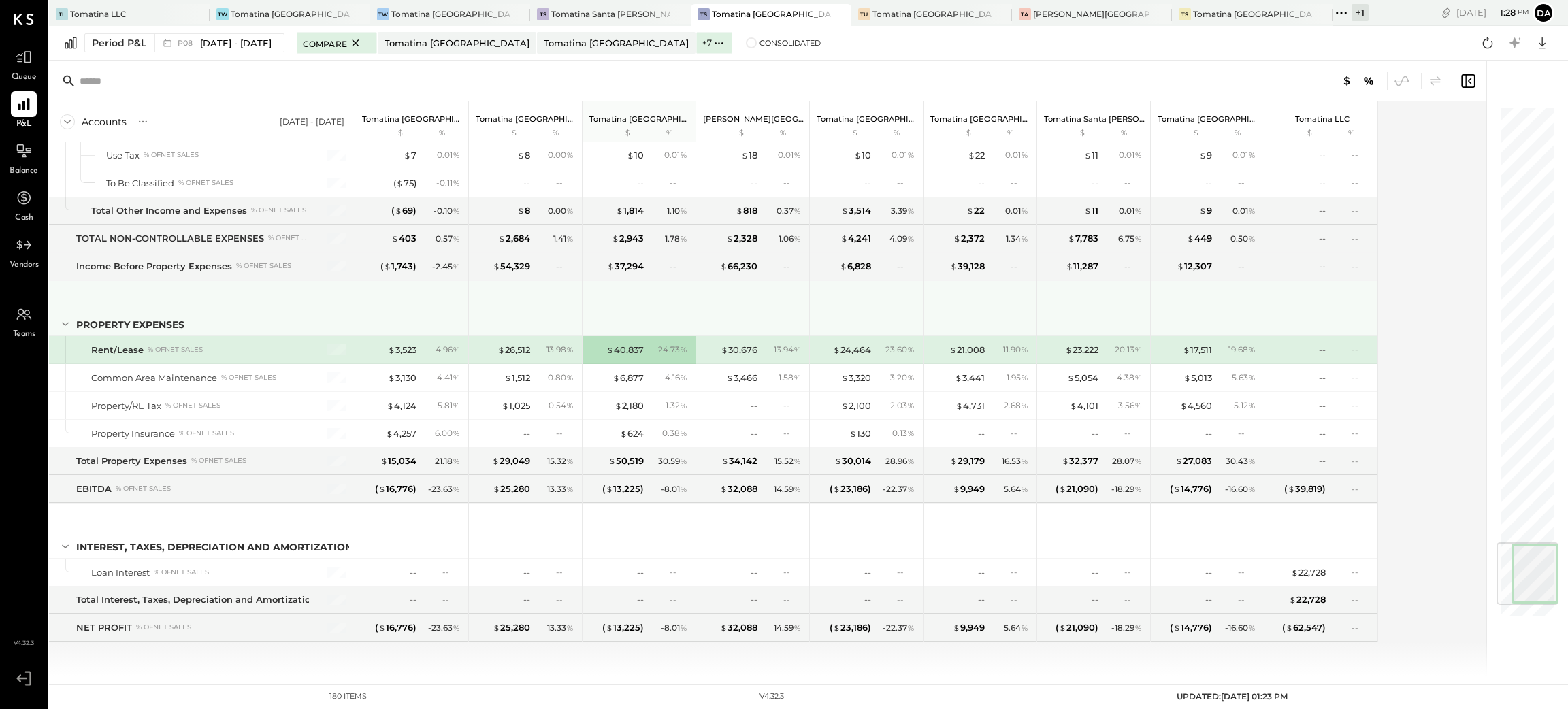
scroll to position [3705, 0]
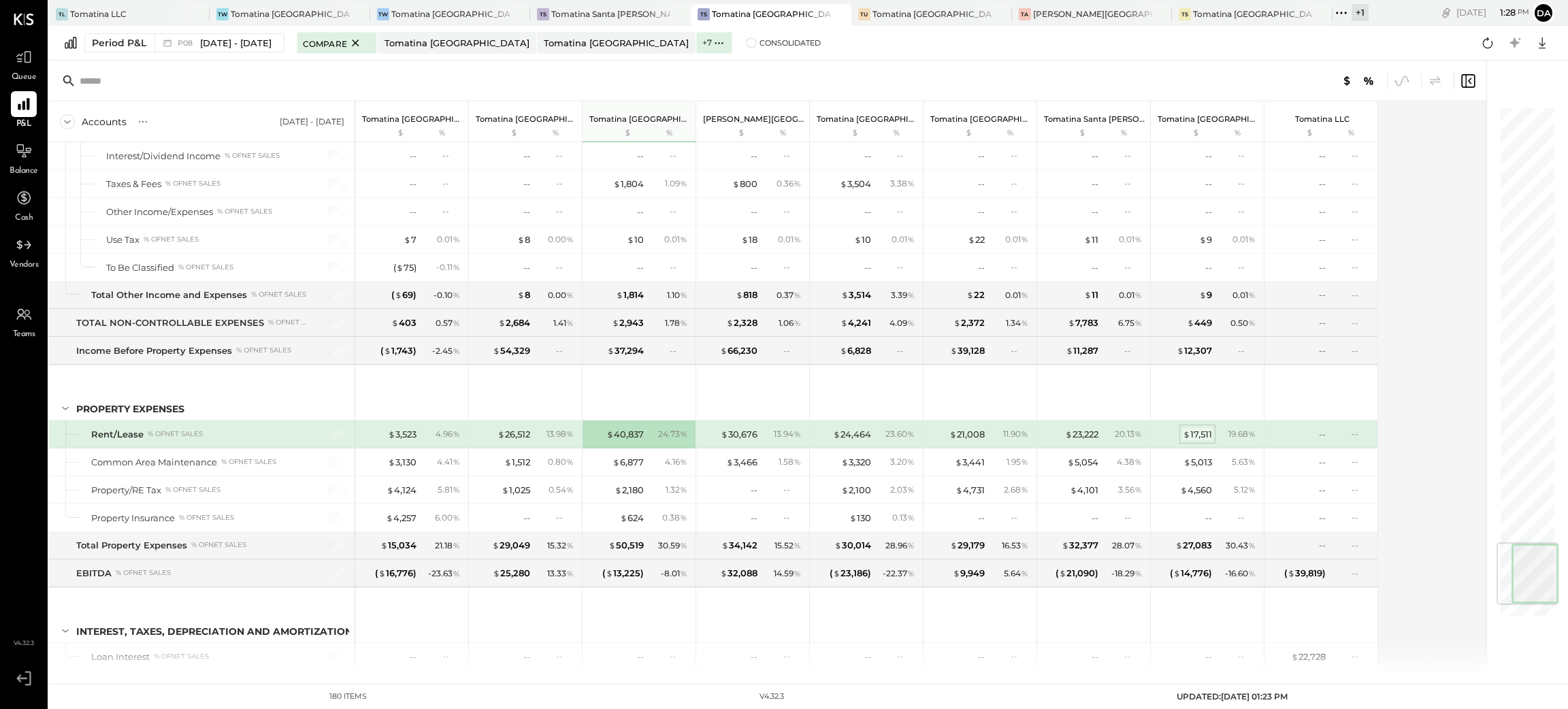
click at [1210, 441] on div "$ 17,511" at bounding box center [1197, 434] width 29 height 13
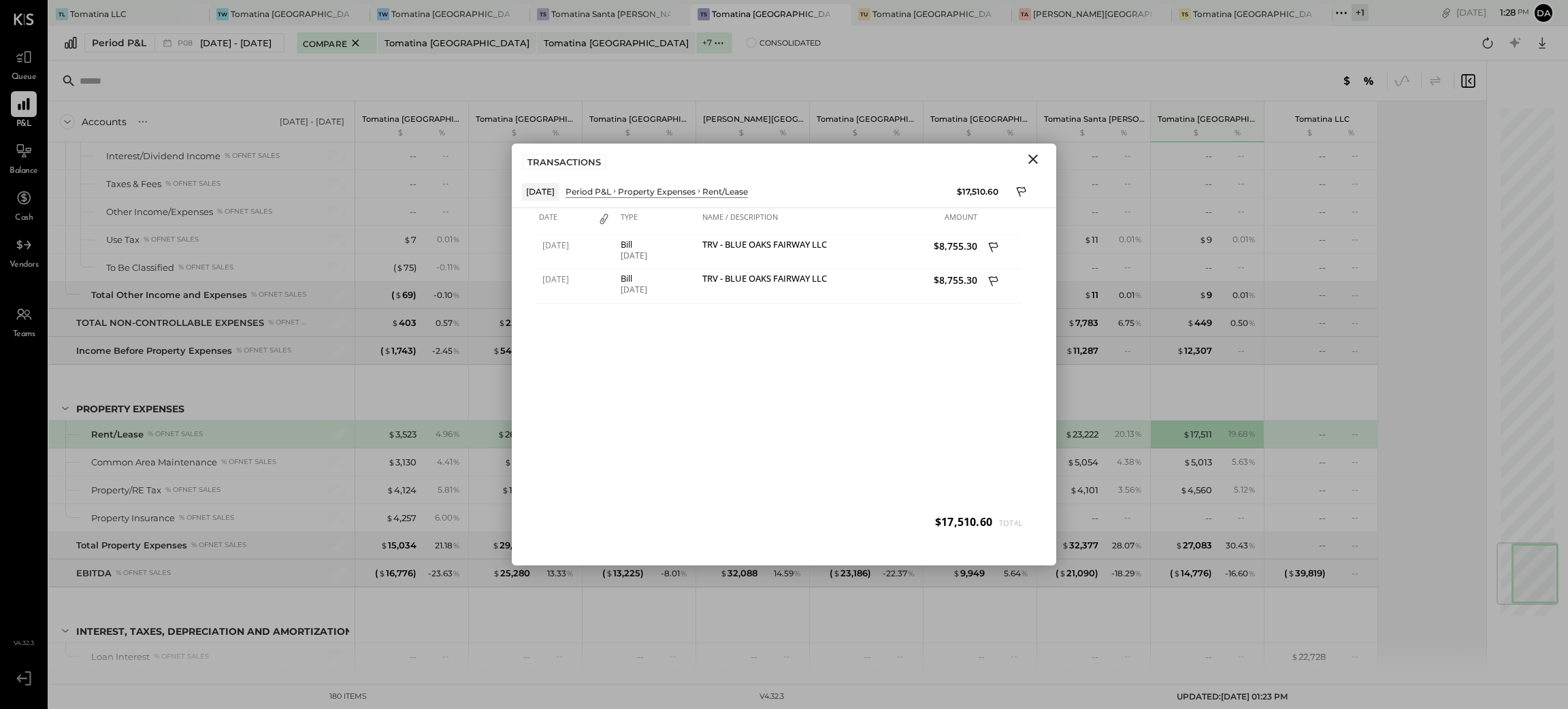
click at [1384, 220] on div "Accounts S % GL [DATE] - [DATE] Tomatina [GEOGRAPHIC_DATA] $ % Tomatina [GEOGRA…" at bounding box center [769, 388] width 1439 height 574
